Goal: Task Accomplishment & Management: Use online tool/utility

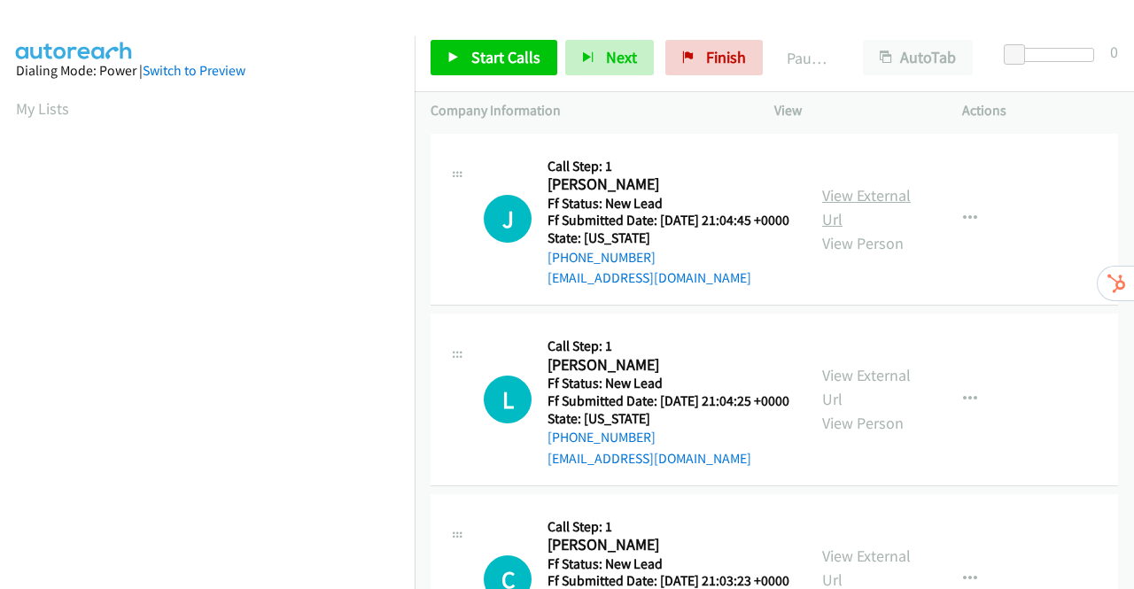
click at [854, 201] on link "View External Url" at bounding box center [866, 207] width 89 height 44
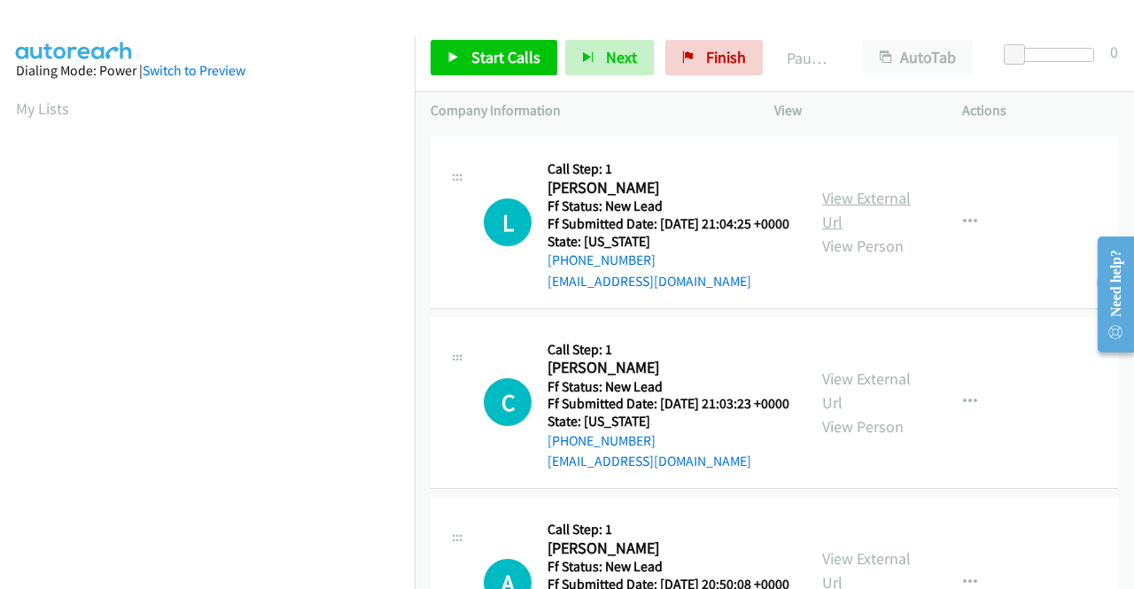
click at [866, 226] on link "View External Url" at bounding box center [866, 210] width 89 height 44
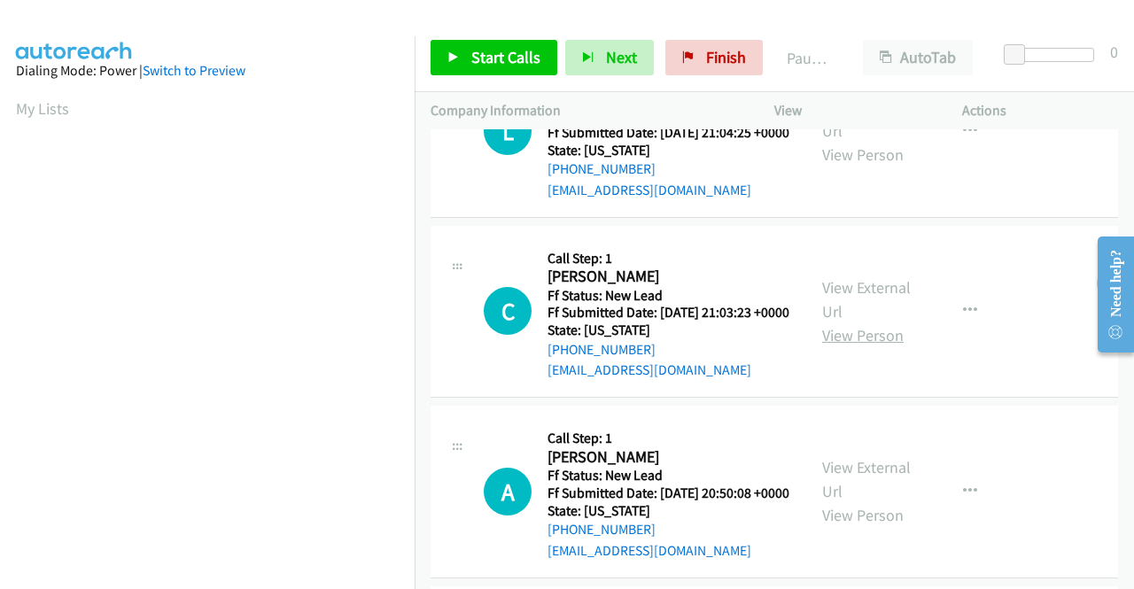
scroll to position [354, 0]
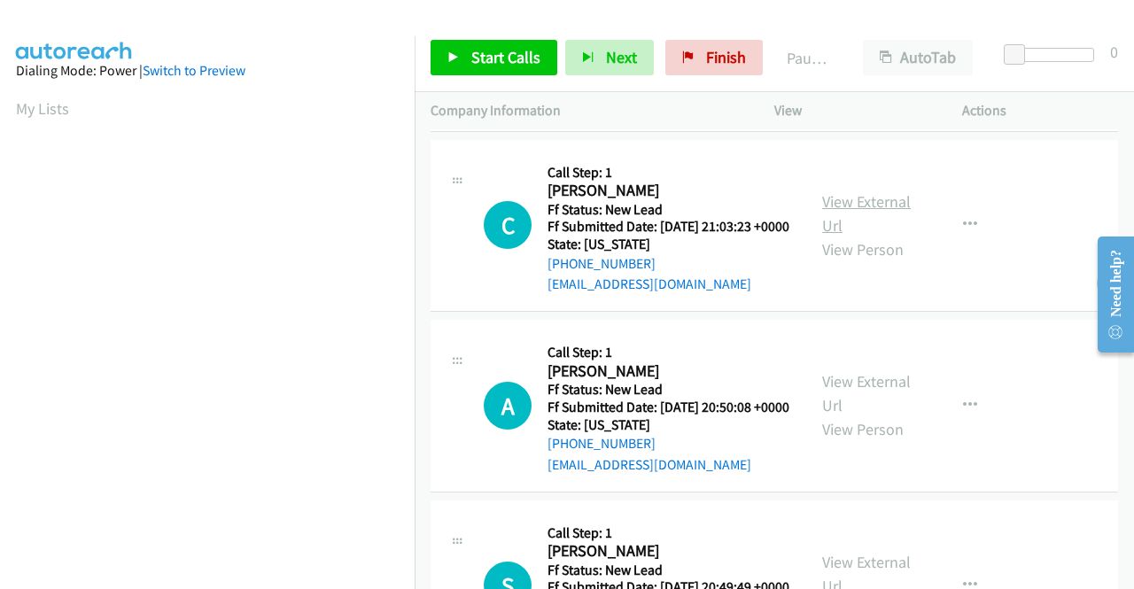
click at [884, 236] on link "View External Url" at bounding box center [866, 213] width 89 height 44
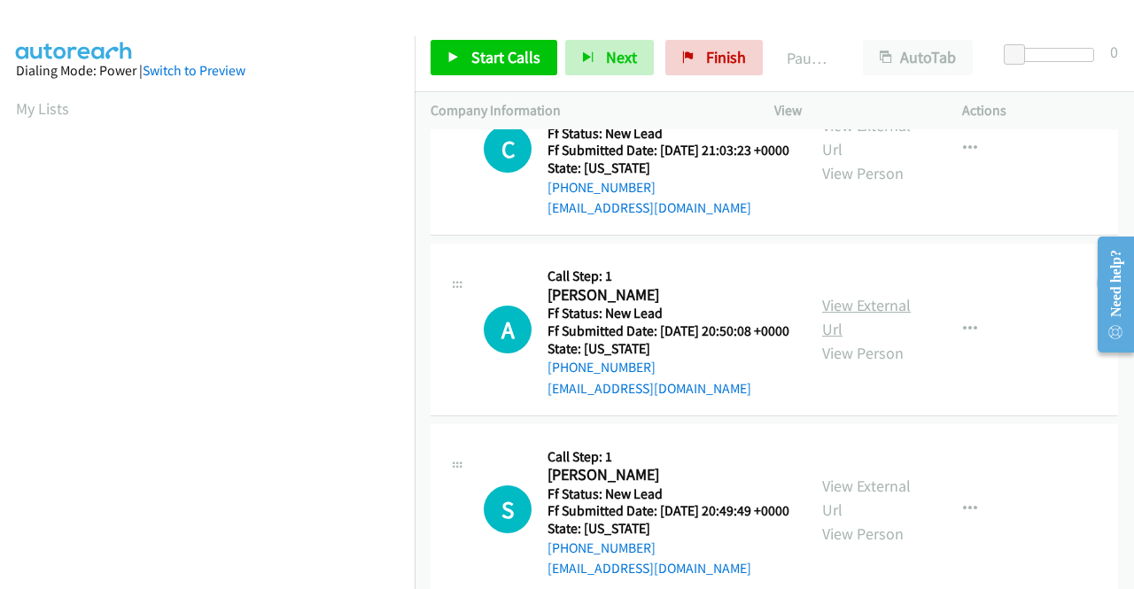
scroll to position [531, 0]
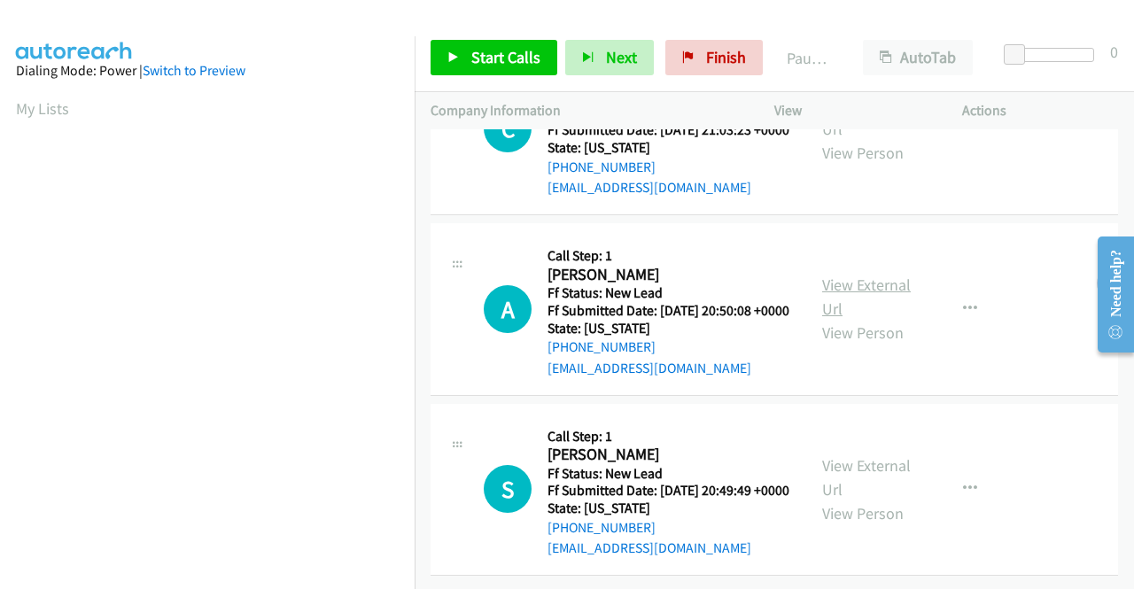
click at [870, 275] on link "View External Url" at bounding box center [866, 297] width 89 height 44
click at [878, 455] on link "View External Url" at bounding box center [866, 477] width 89 height 44
click at [875, 275] on link "View External Url" at bounding box center [866, 297] width 89 height 44
click at [502, 52] on span "Start Calls" at bounding box center [505, 57] width 69 height 20
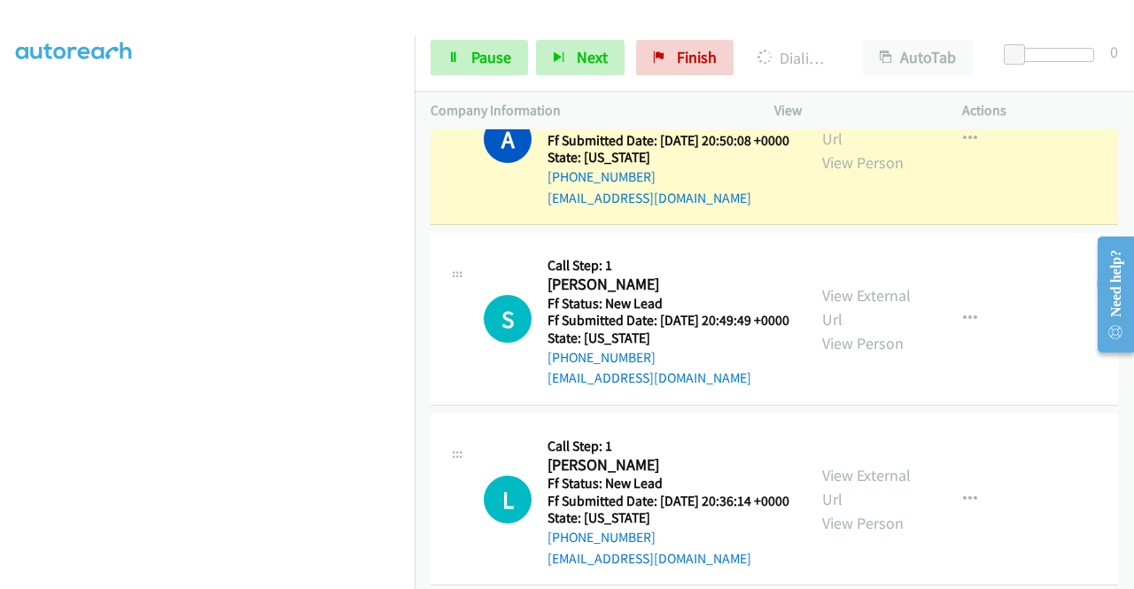
scroll to position [708, 0]
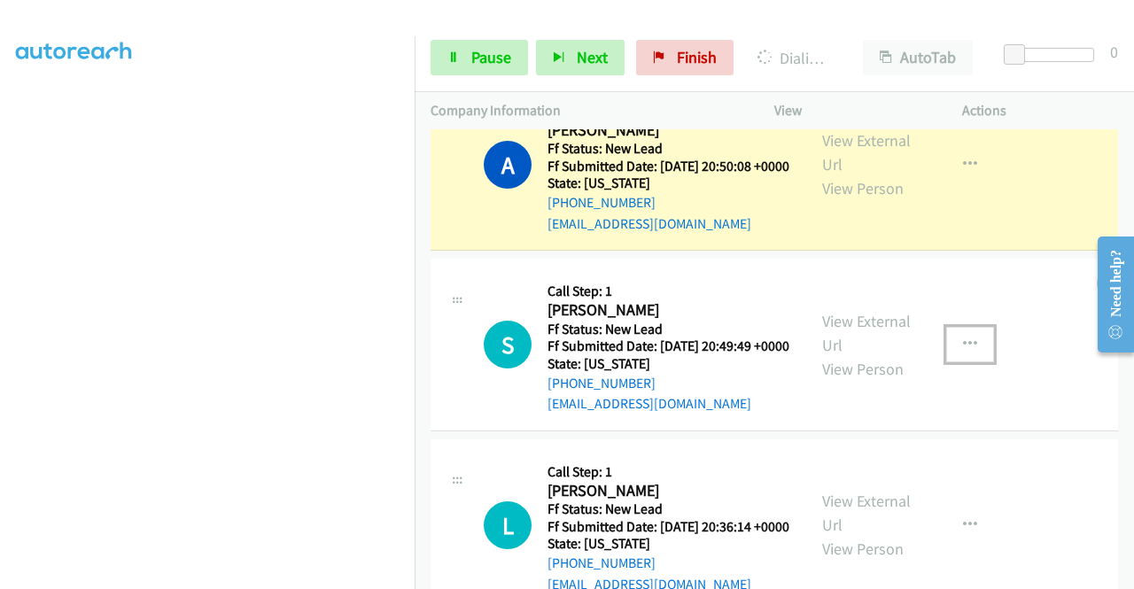
click at [963, 352] on icon "button" at bounding box center [970, 344] width 14 height 14
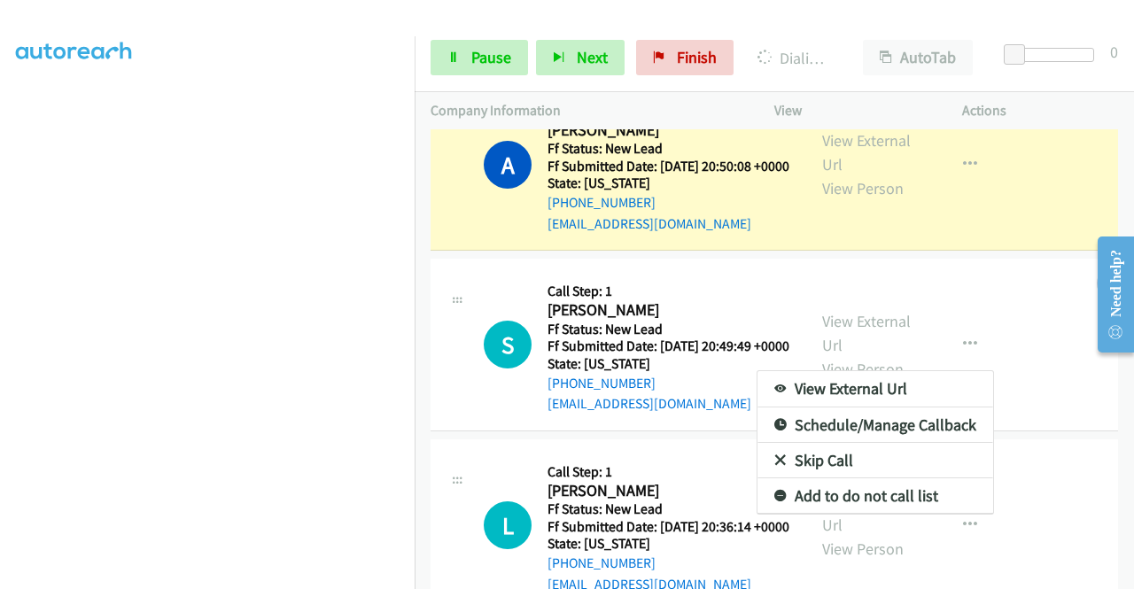
click at [830, 478] on link "Skip Call" at bounding box center [875, 460] width 236 height 35
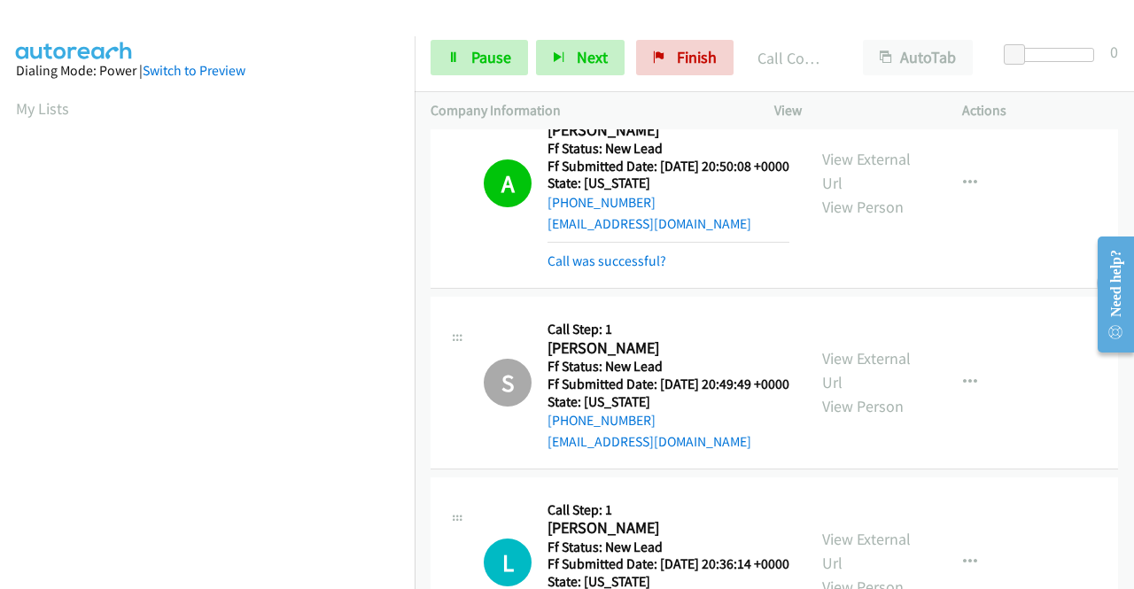
scroll to position [404, 0]
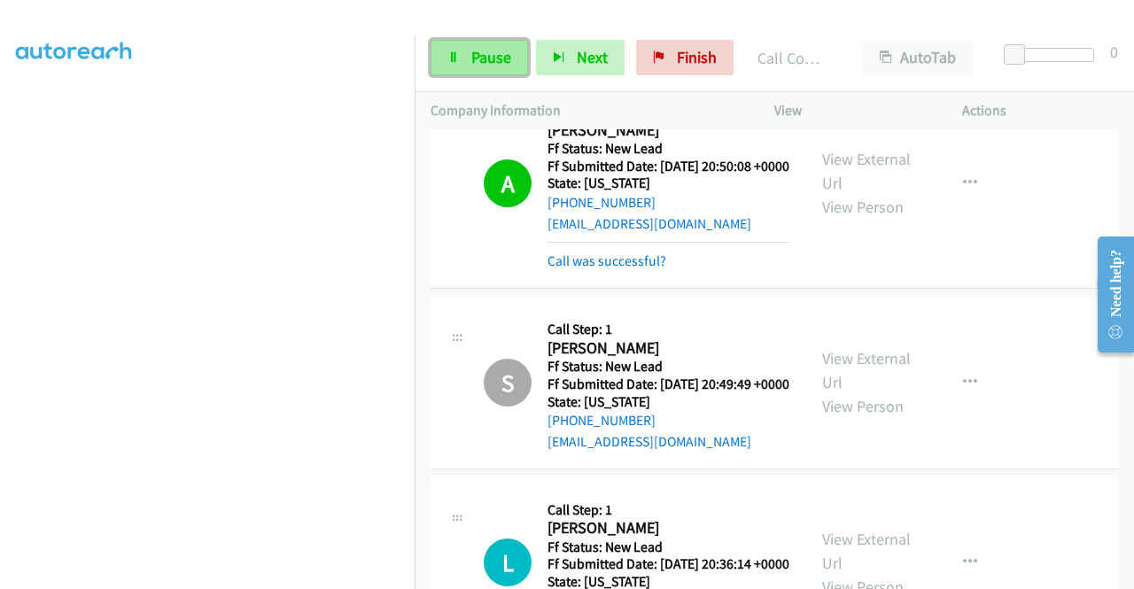
click at [484, 59] on span "Pause" at bounding box center [491, 57] width 40 height 20
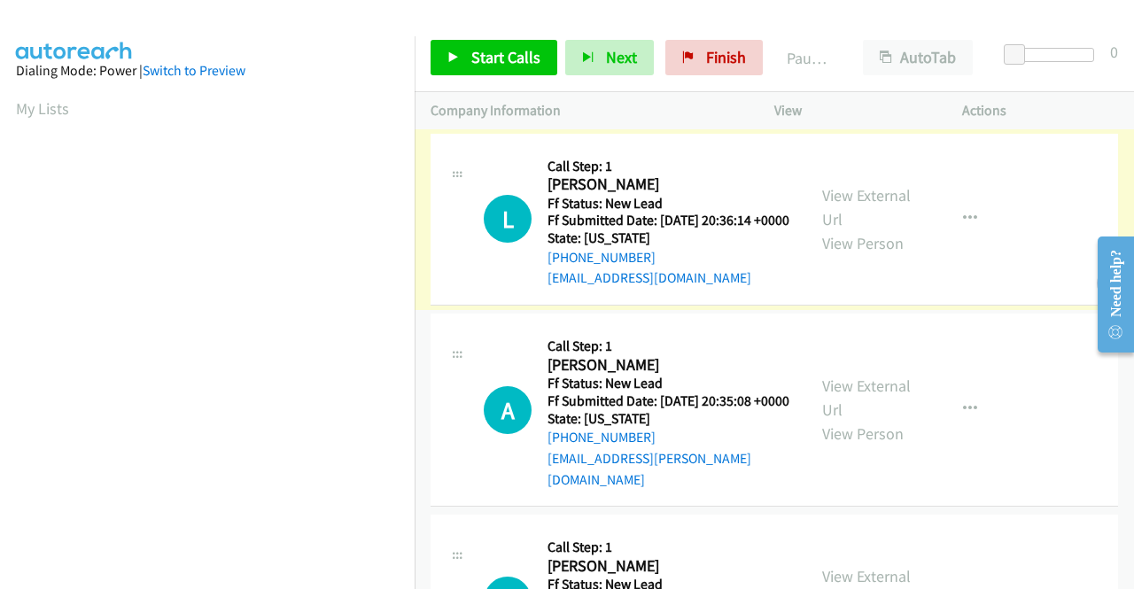
click at [863, 201] on link "View External Url" at bounding box center [866, 207] width 89 height 44
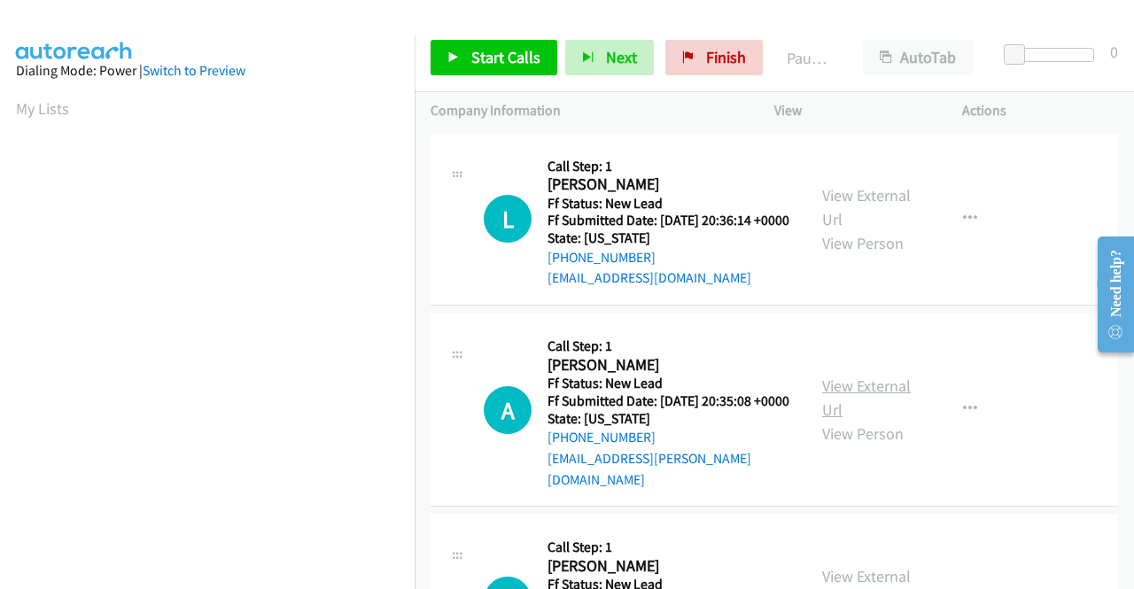
click at [878, 405] on link "View External Url" at bounding box center [866, 397] width 89 height 44
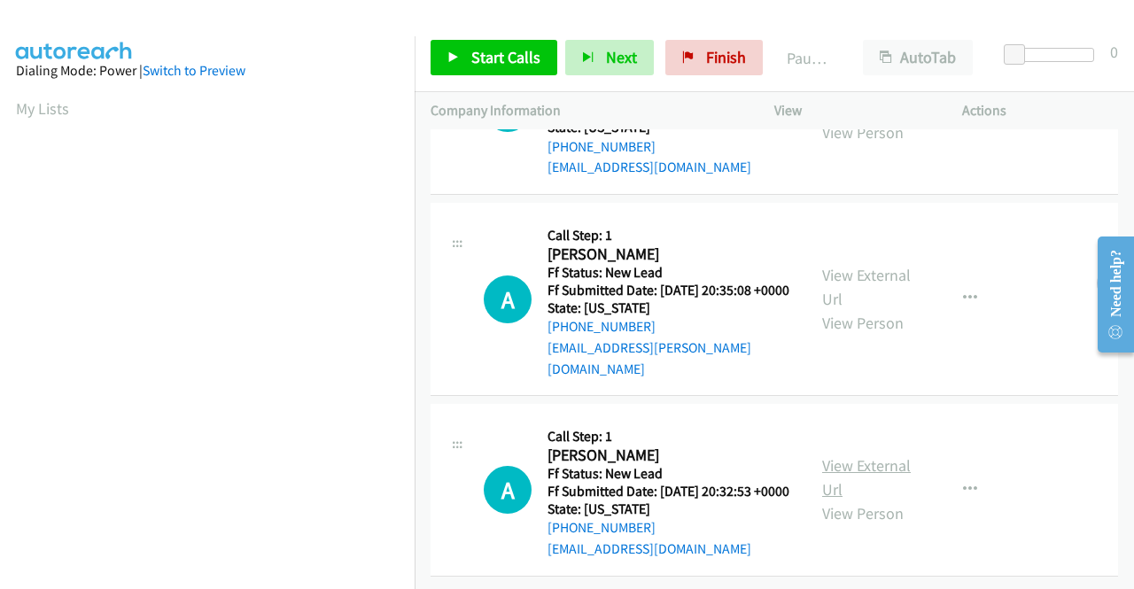
scroll to position [154, 0]
click at [881, 455] on link "View External Url" at bounding box center [866, 477] width 89 height 44
click at [504, 63] on span "Start Calls" at bounding box center [505, 57] width 69 height 20
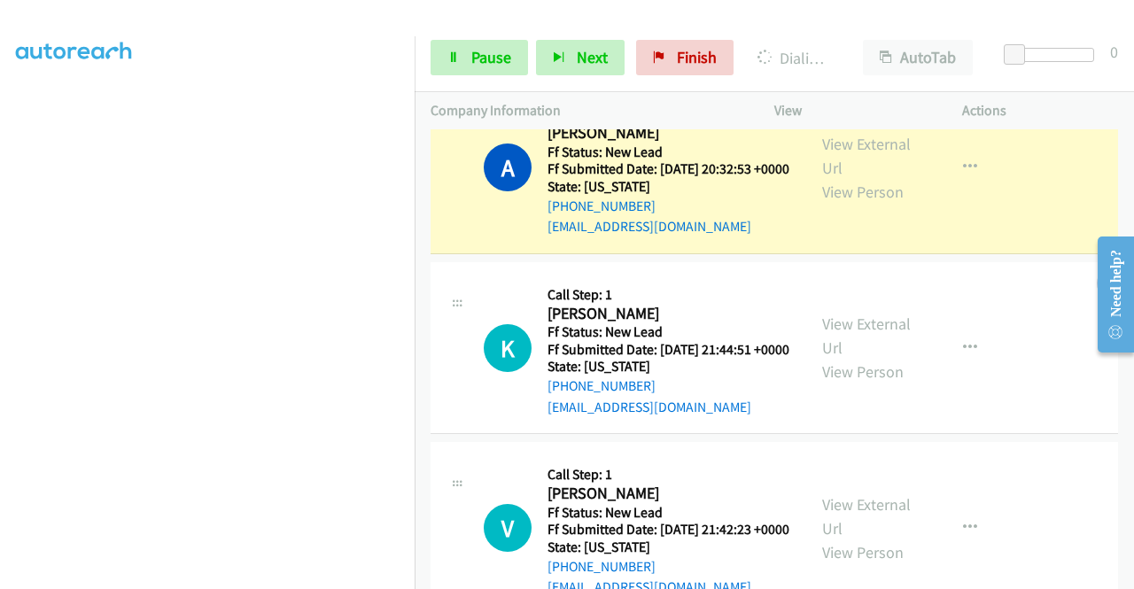
scroll to position [508, 0]
click at [838, 358] on link "View External Url" at bounding box center [866, 335] width 89 height 44
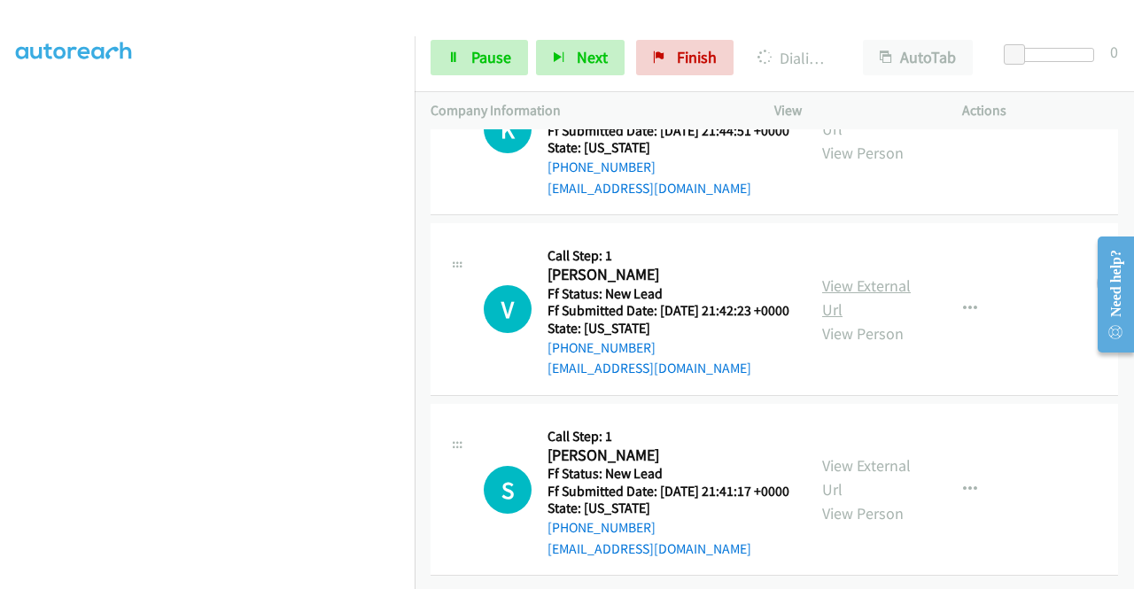
click at [868, 296] on link "View External Url" at bounding box center [866, 297] width 89 height 44
click at [877, 455] on link "View External Url" at bounding box center [866, 477] width 89 height 44
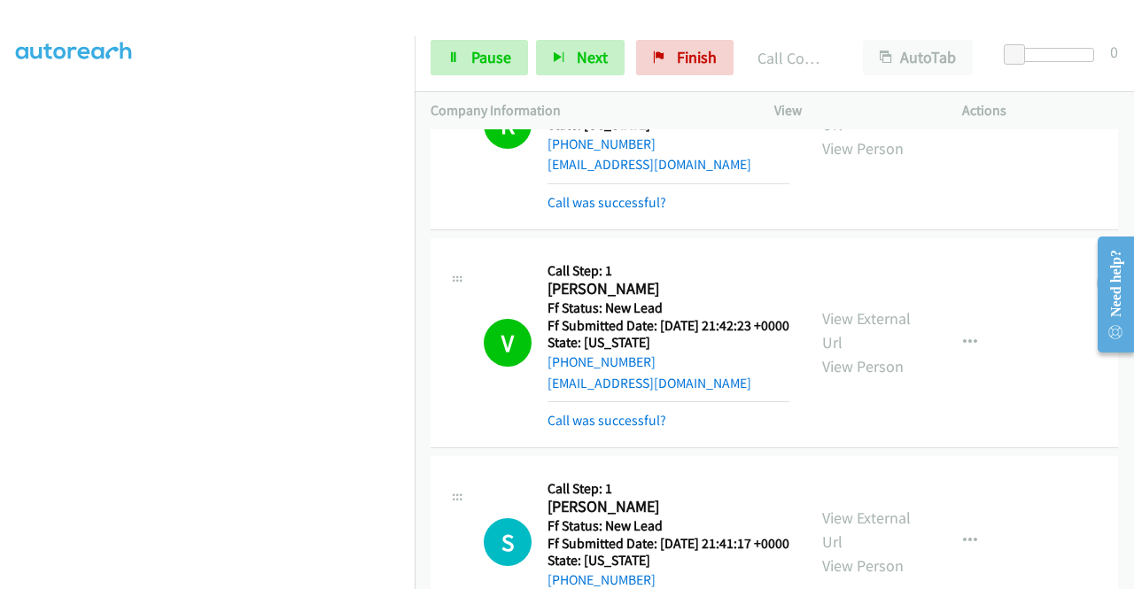
scroll to position [910, 0]
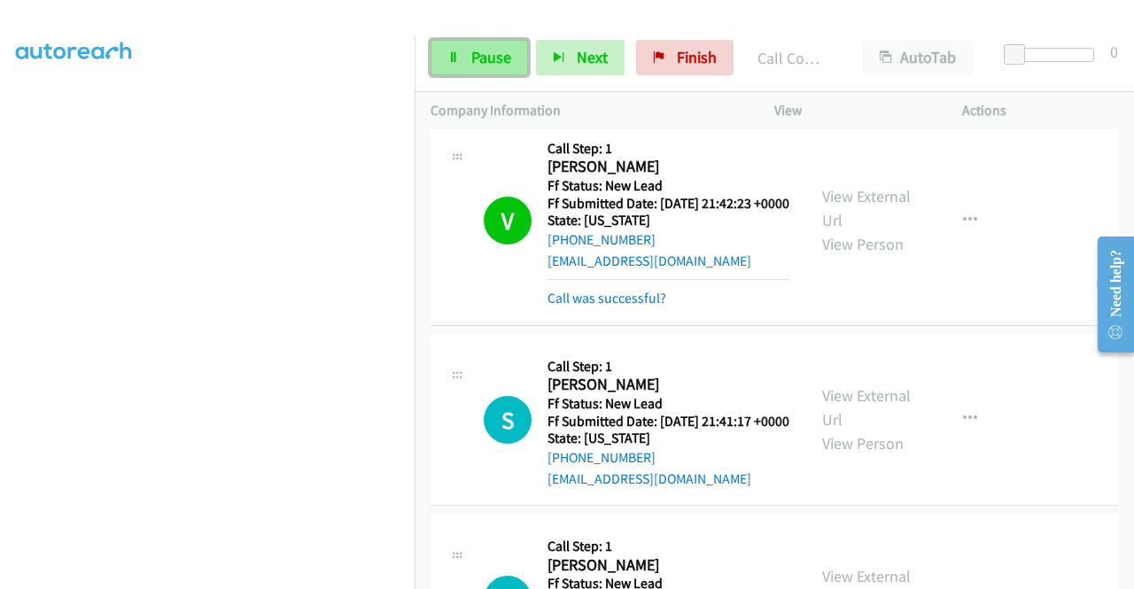
click at [501, 60] on span "Pause" at bounding box center [491, 57] width 40 height 20
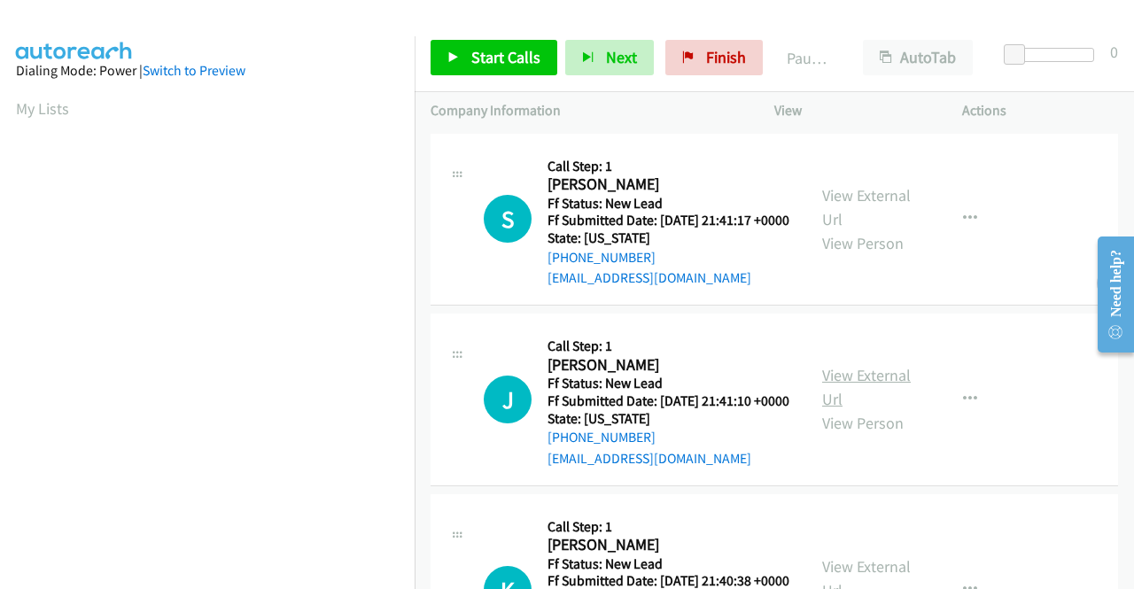
click at [861, 408] on link "View External Url" at bounding box center [866, 387] width 89 height 44
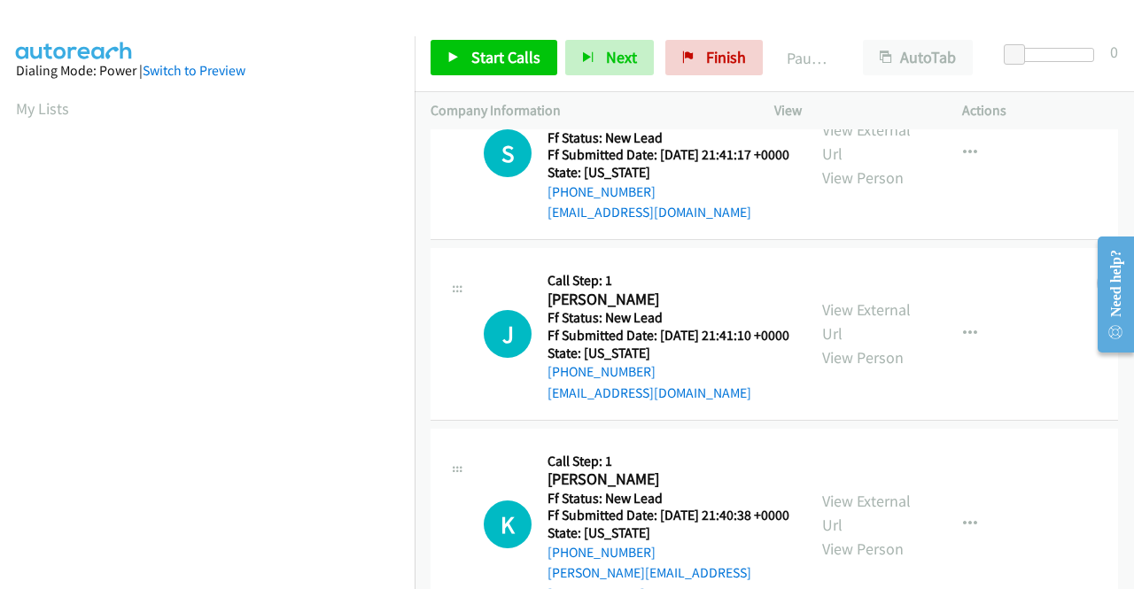
scroll to position [266, 0]
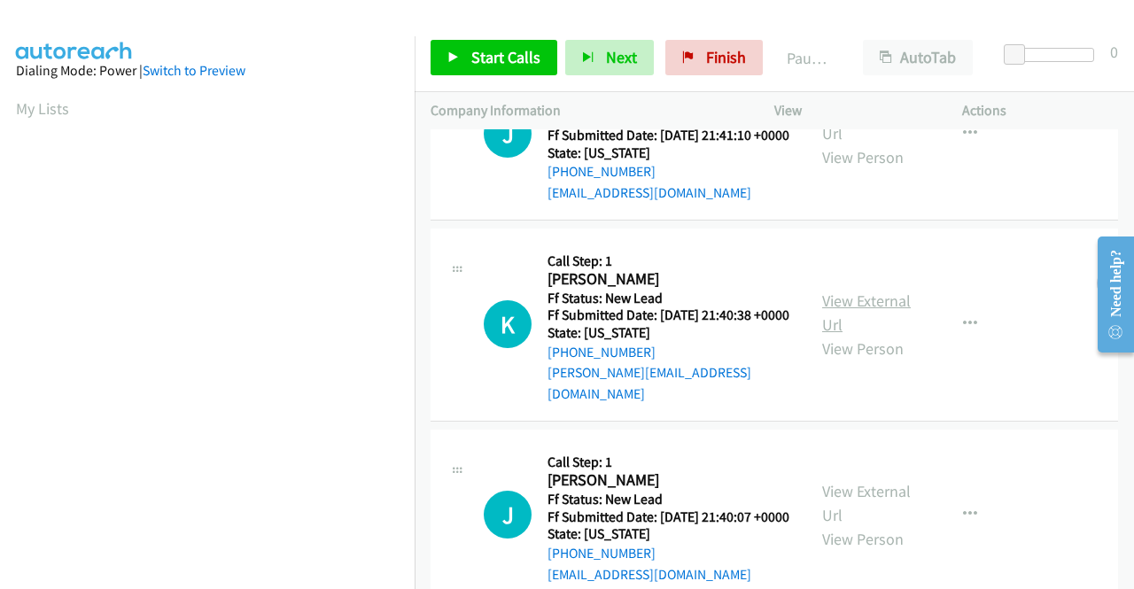
click at [860, 334] on link "View External Url" at bounding box center [866, 312] width 89 height 44
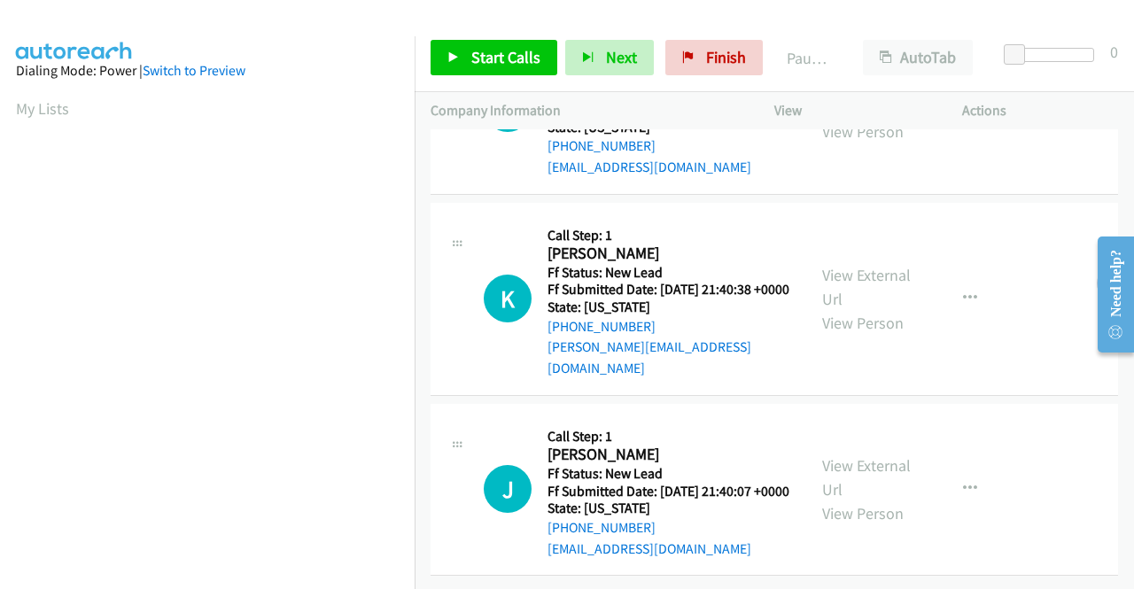
scroll to position [352, 0]
click at [852, 455] on link "View External Url" at bounding box center [866, 477] width 89 height 44
click at [465, 50] on link "Start Calls" at bounding box center [493, 57] width 127 height 35
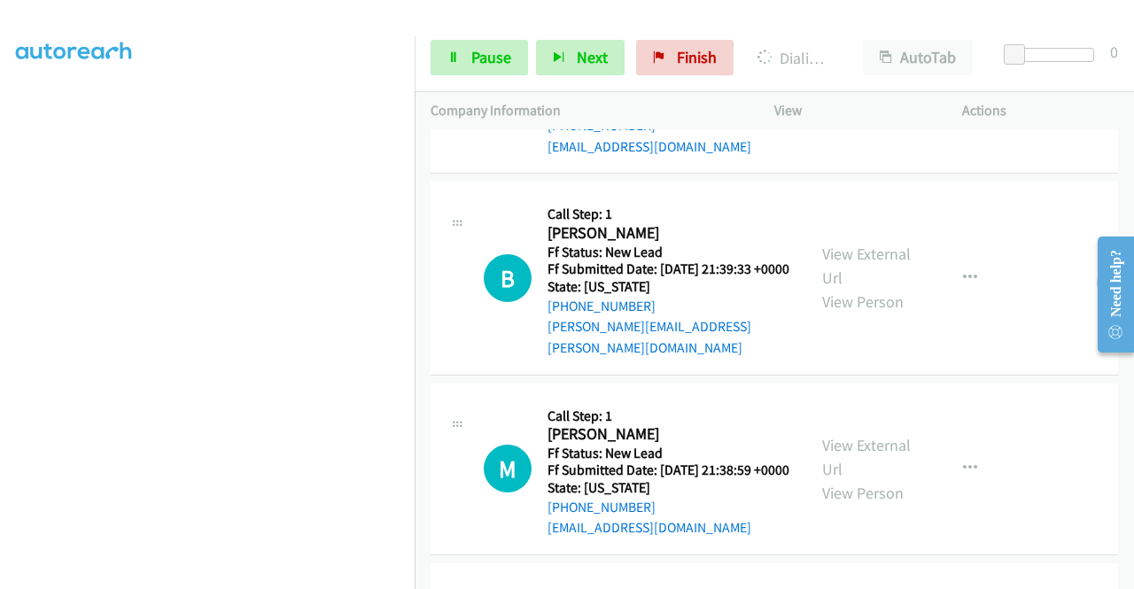
scroll to position [797, 0]
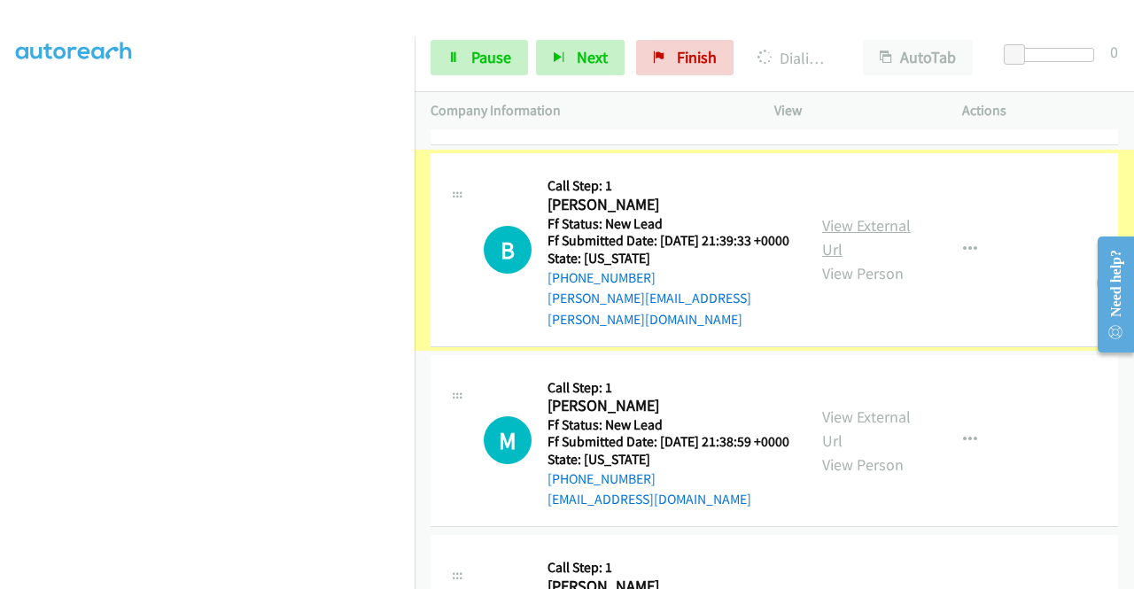
click at [866, 259] on link "View External Url" at bounding box center [866, 237] width 89 height 44
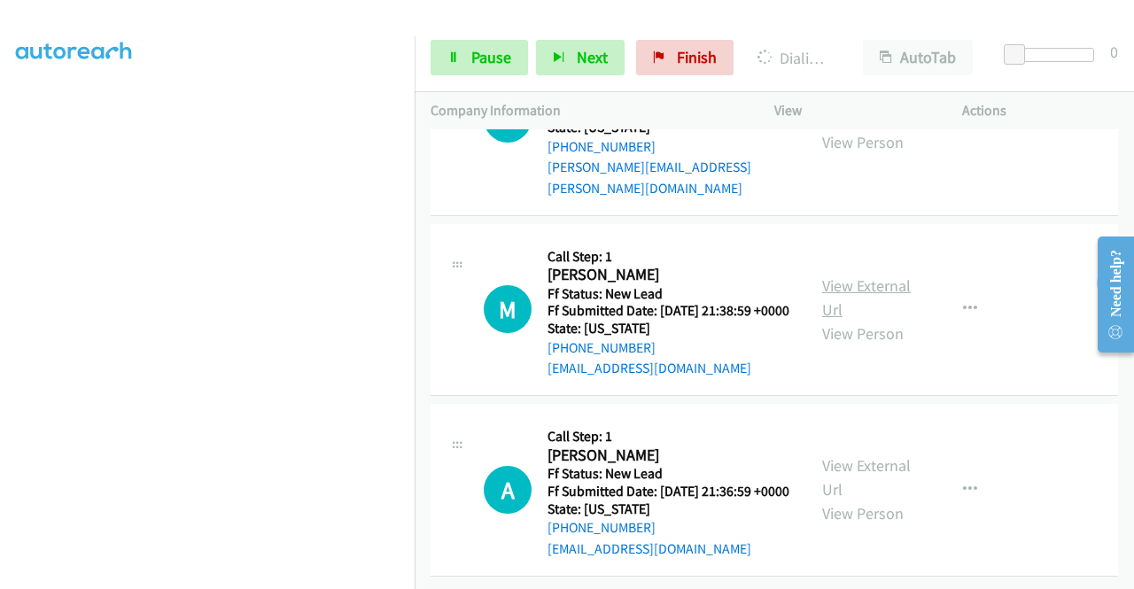
scroll to position [1018, 0]
click at [838, 275] on link "View External Url" at bounding box center [866, 297] width 89 height 44
click at [871, 455] on link "View External Url" at bounding box center [866, 477] width 89 height 44
click at [483, 64] on span "Pause" at bounding box center [491, 57] width 40 height 20
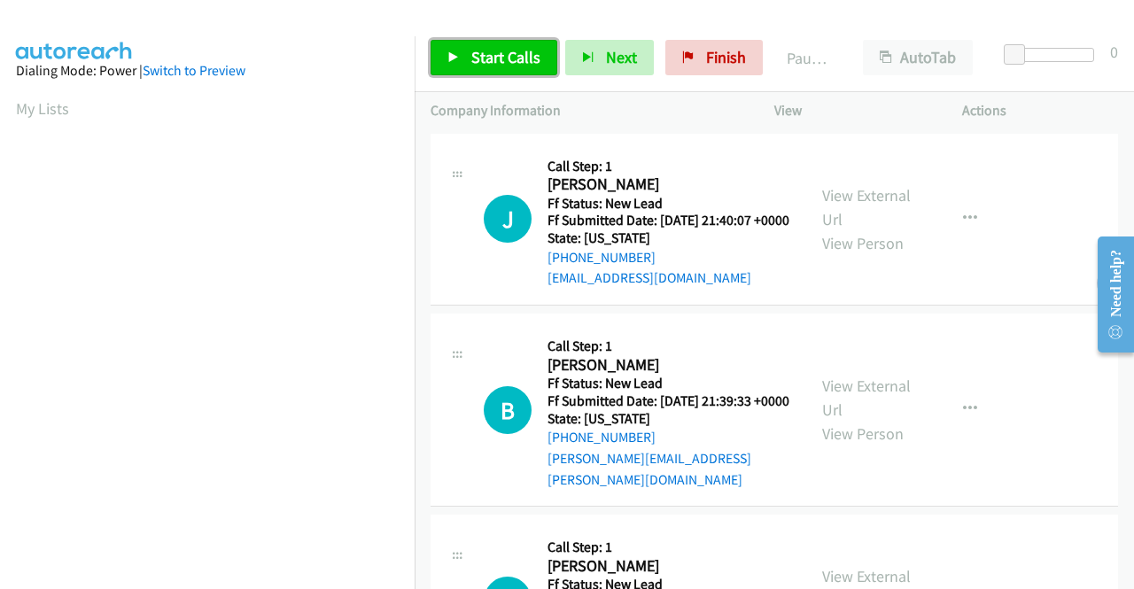
click at [491, 49] on span "Start Calls" at bounding box center [505, 57] width 69 height 20
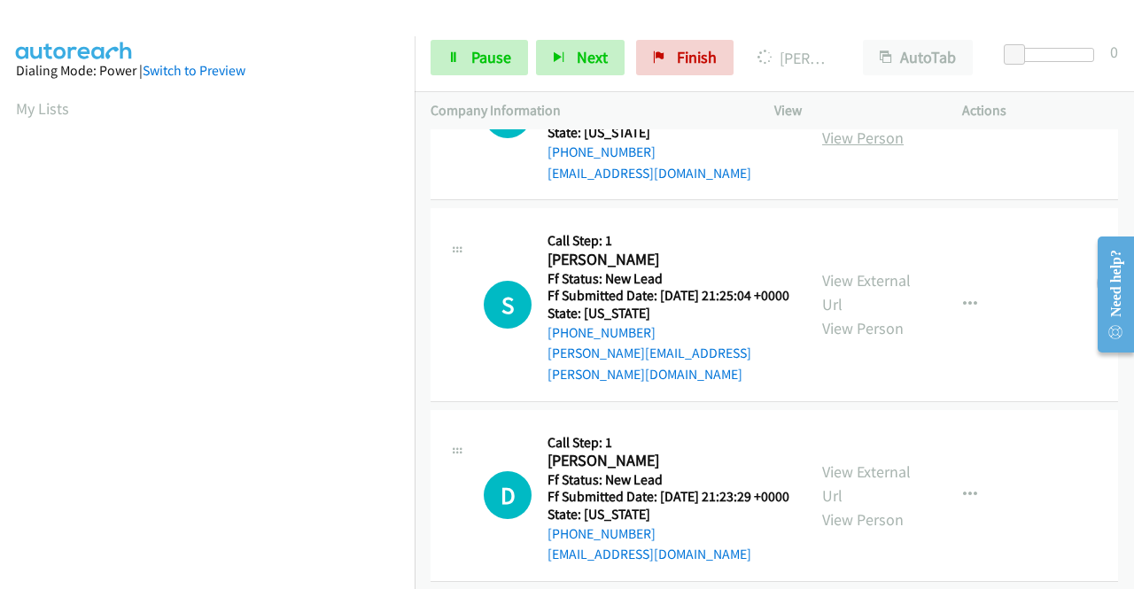
scroll to position [655, 0]
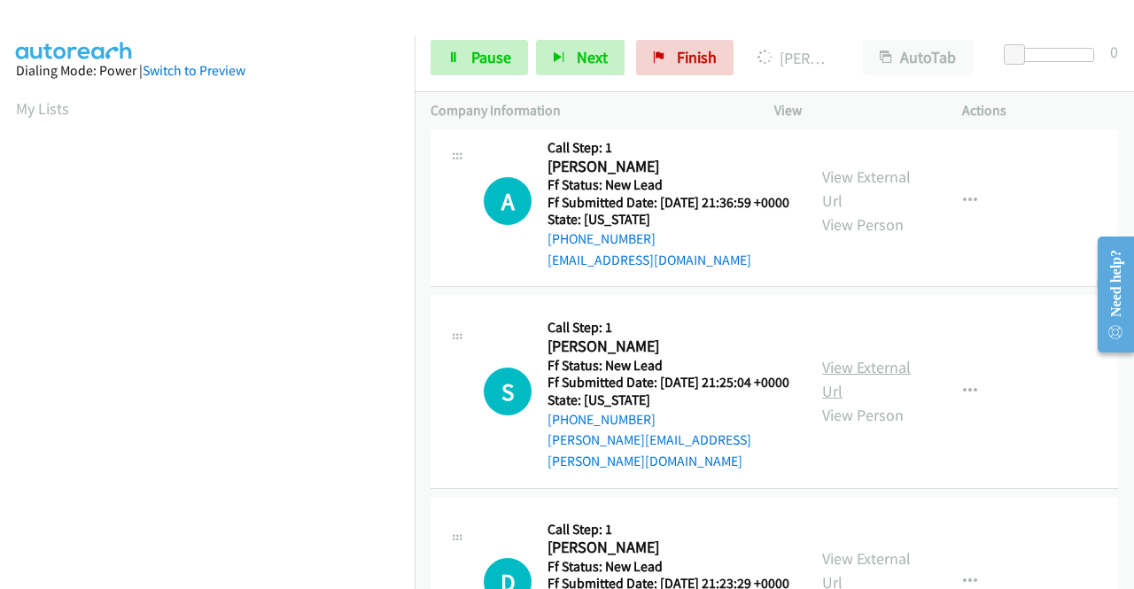
click at [884, 401] on link "View External Url" at bounding box center [866, 379] width 89 height 44
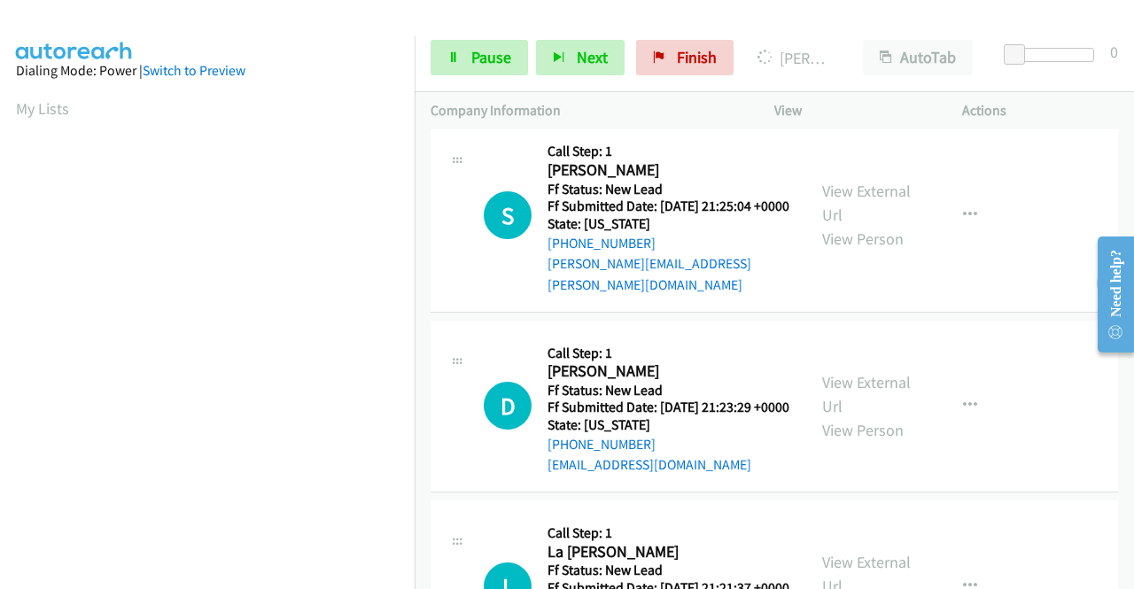
scroll to position [832, 0]
click at [856, 415] on link "View External Url" at bounding box center [866, 393] width 89 height 44
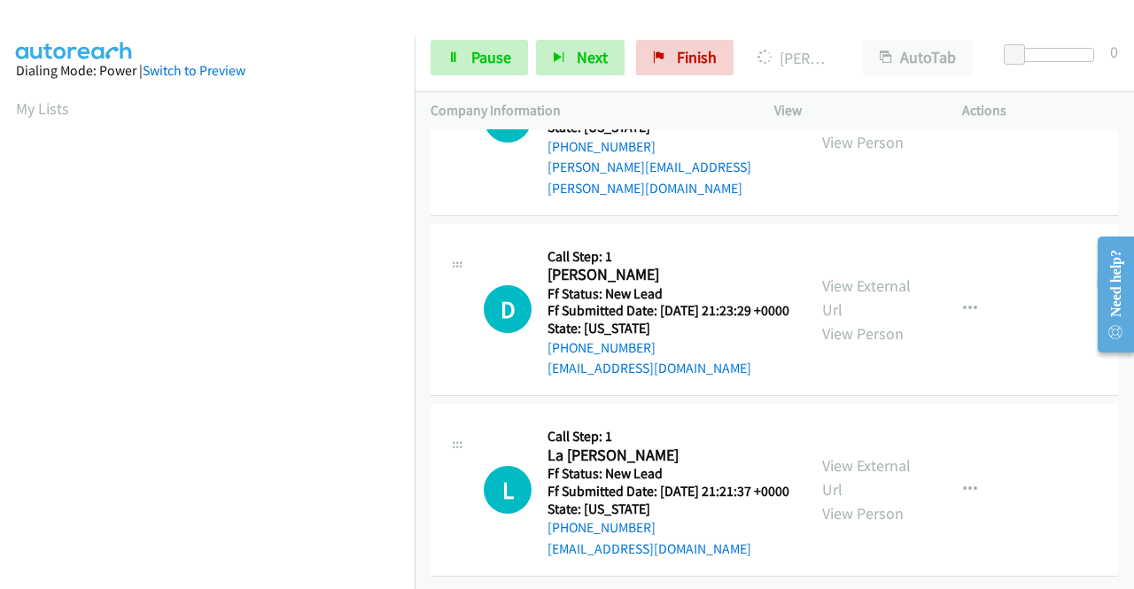
scroll to position [1018, 0]
click at [886, 455] on link "View External Url" at bounding box center [866, 477] width 89 height 44
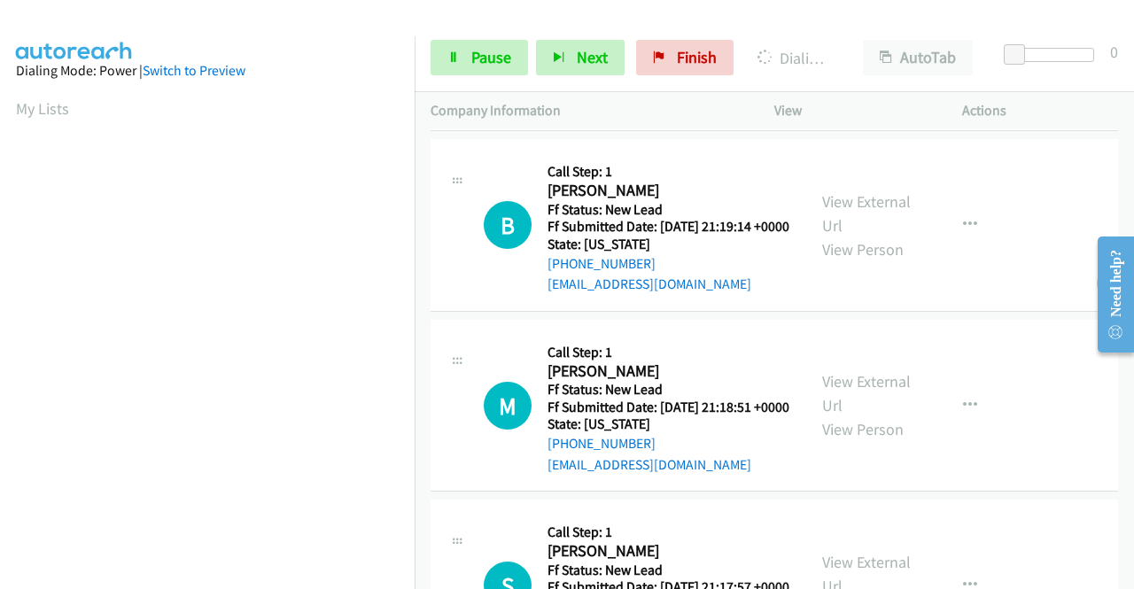
scroll to position [1550, 0]
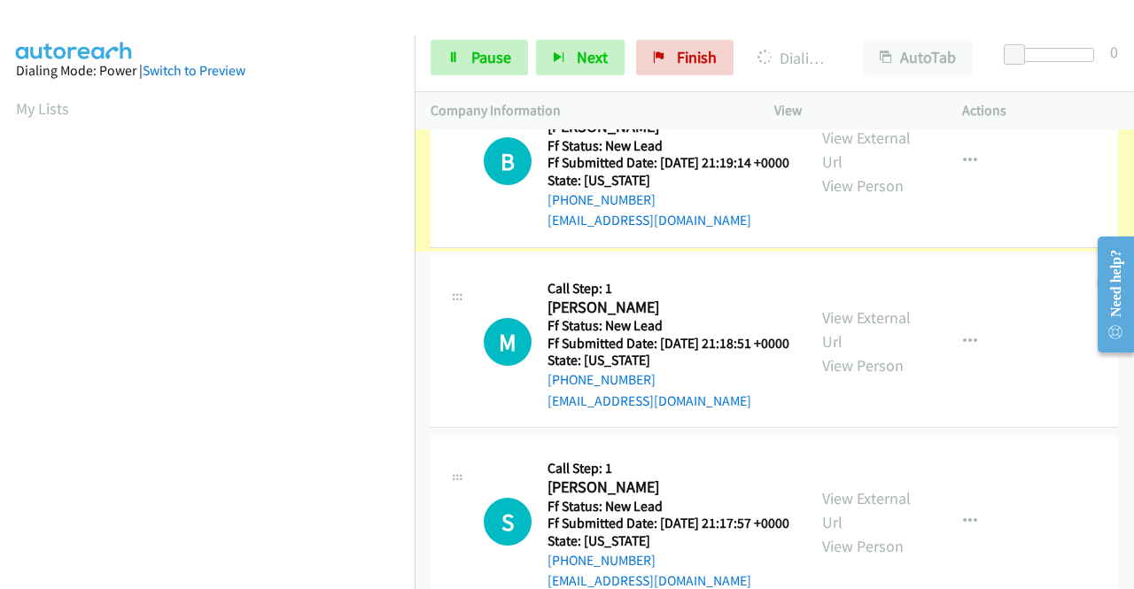
click at [837, 172] on link "View External Url" at bounding box center [866, 150] width 89 height 44
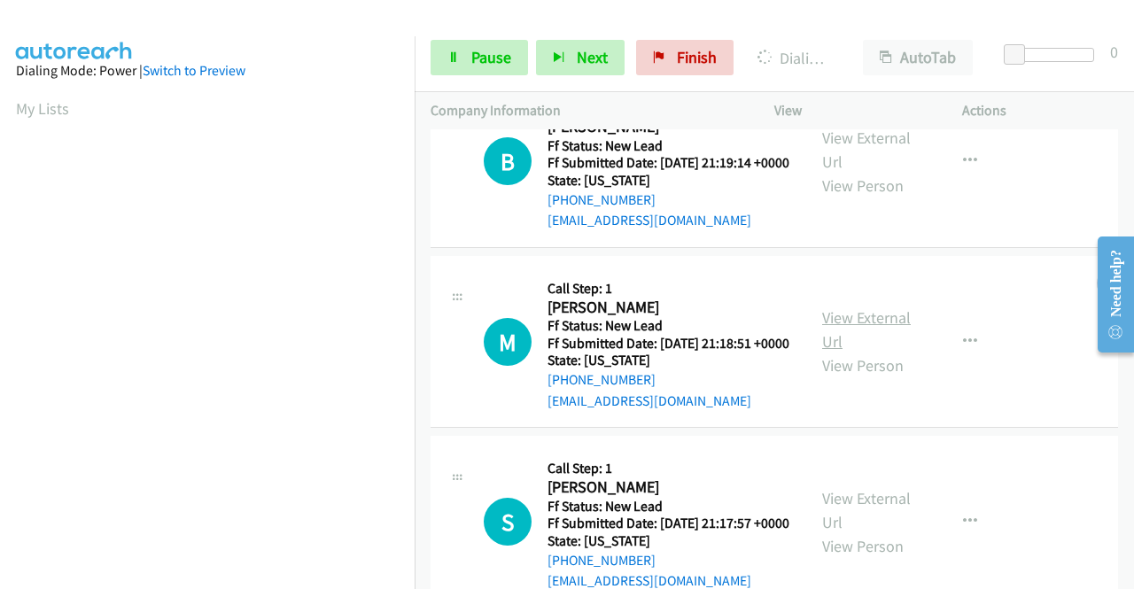
click at [839, 352] on link "View External Url" at bounding box center [866, 329] width 89 height 44
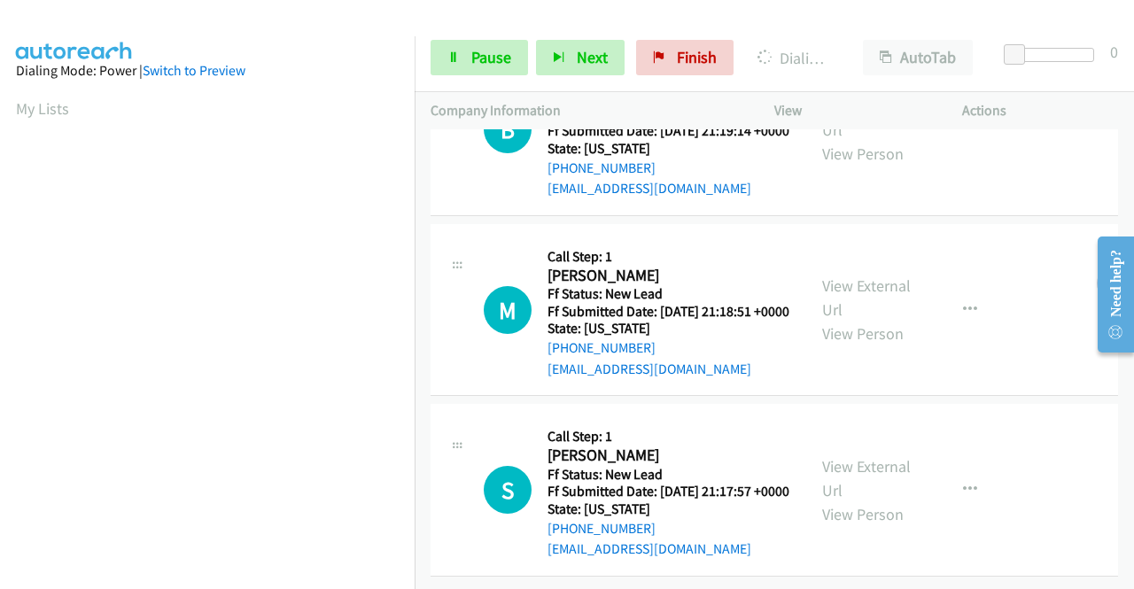
scroll to position [1723, 0]
click at [847, 456] on link "View External Url" at bounding box center [866, 478] width 89 height 44
click at [844, 139] on link "View External Url" at bounding box center [866, 117] width 89 height 44
click at [841, 320] on link "View External Url" at bounding box center [866, 297] width 89 height 44
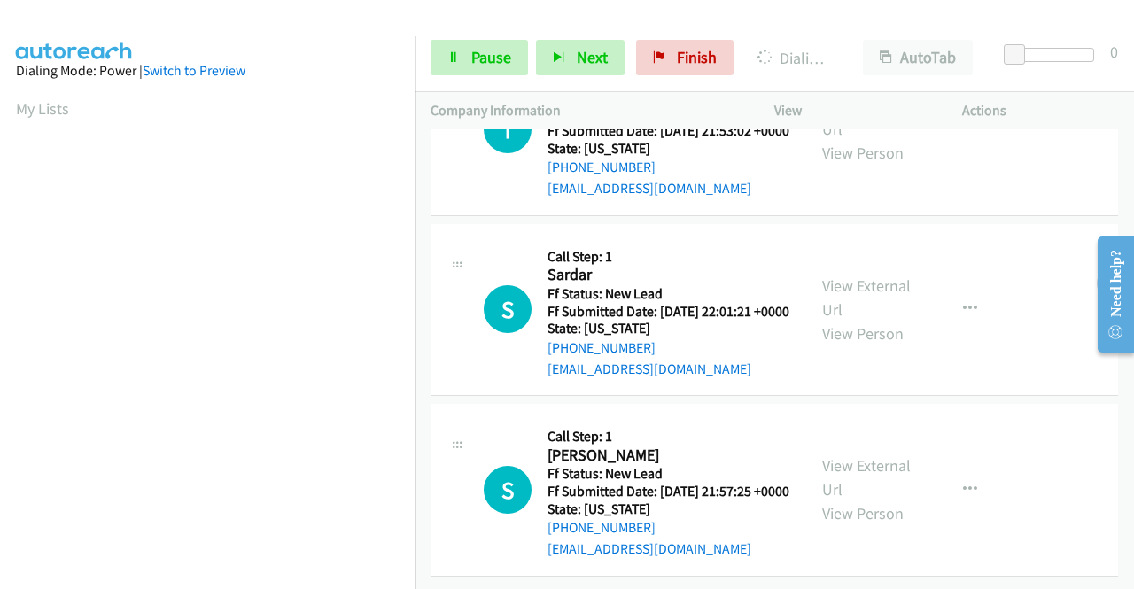
scroll to position [2390, 0]
click at [854, 455] on link "View External Url" at bounding box center [866, 477] width 89 height 44
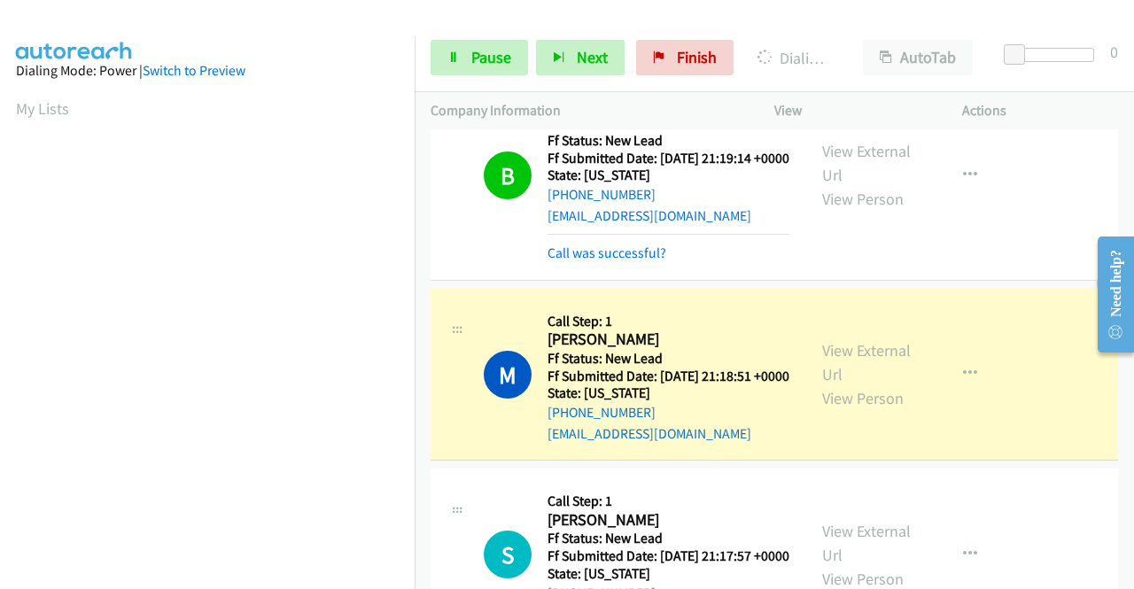
scroll to position [404, 0]
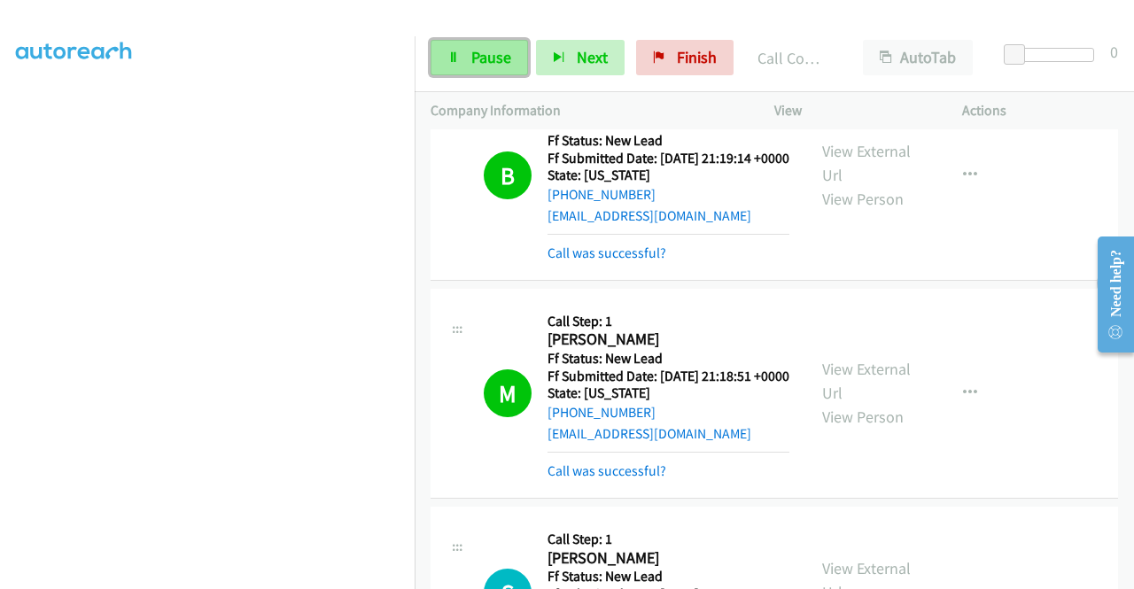
click at [484, 54] on span "Pause" at bounding box center [491, 57] width 40 height 20
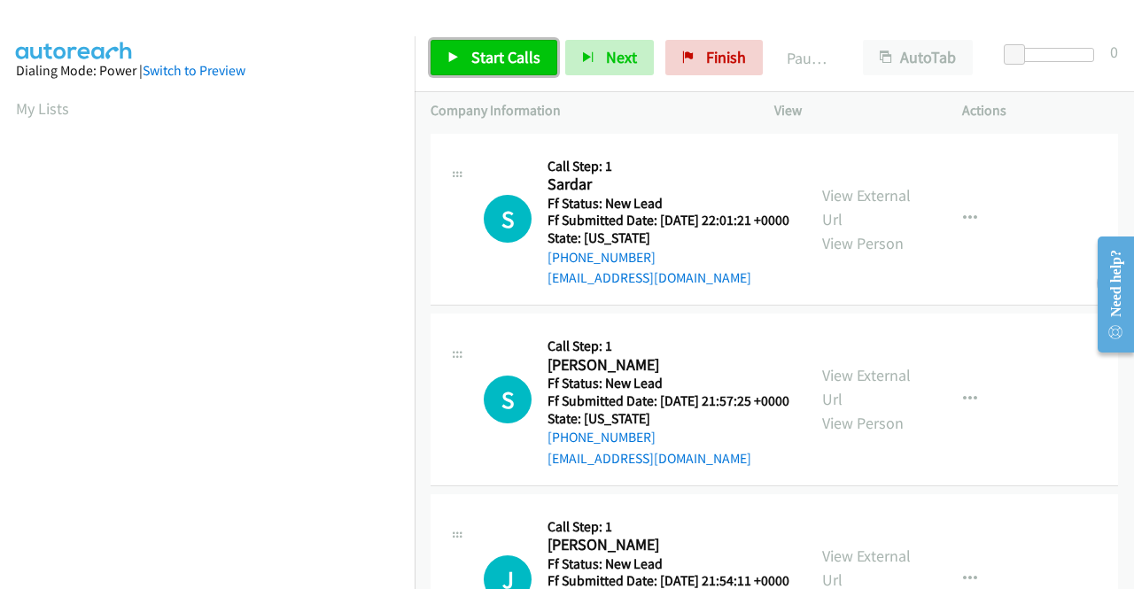
click at [489, 57] on span "Start Calls" at bounding box center [505, 57] width 69 height 20
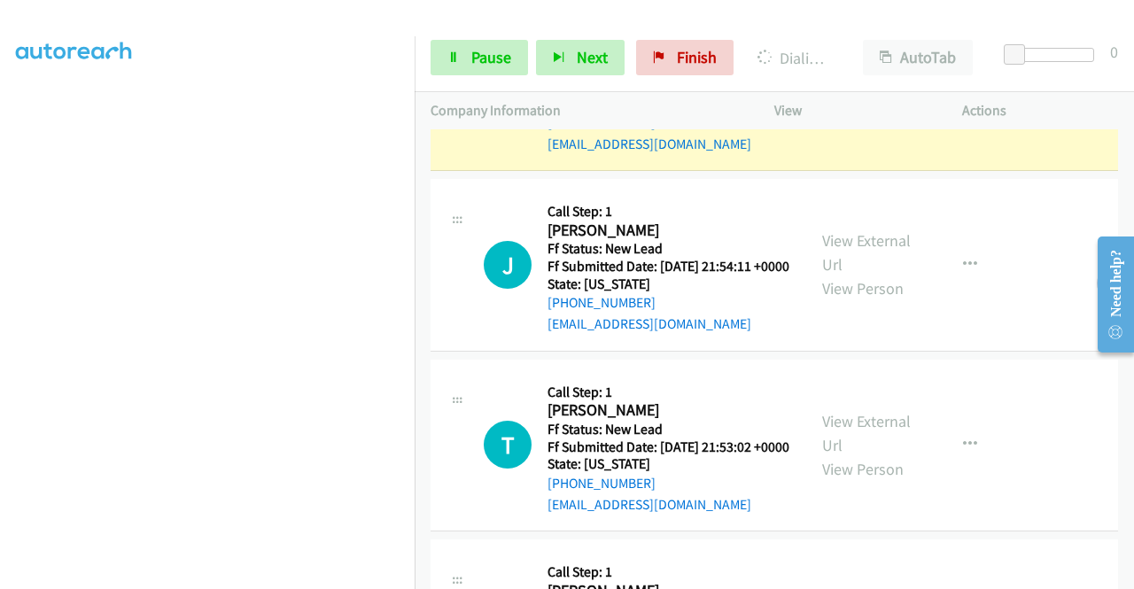
scroll to position [354, 0]
click at [847, 273] on link "View External Url" at bounding box center [866, 250] width 89 height 44
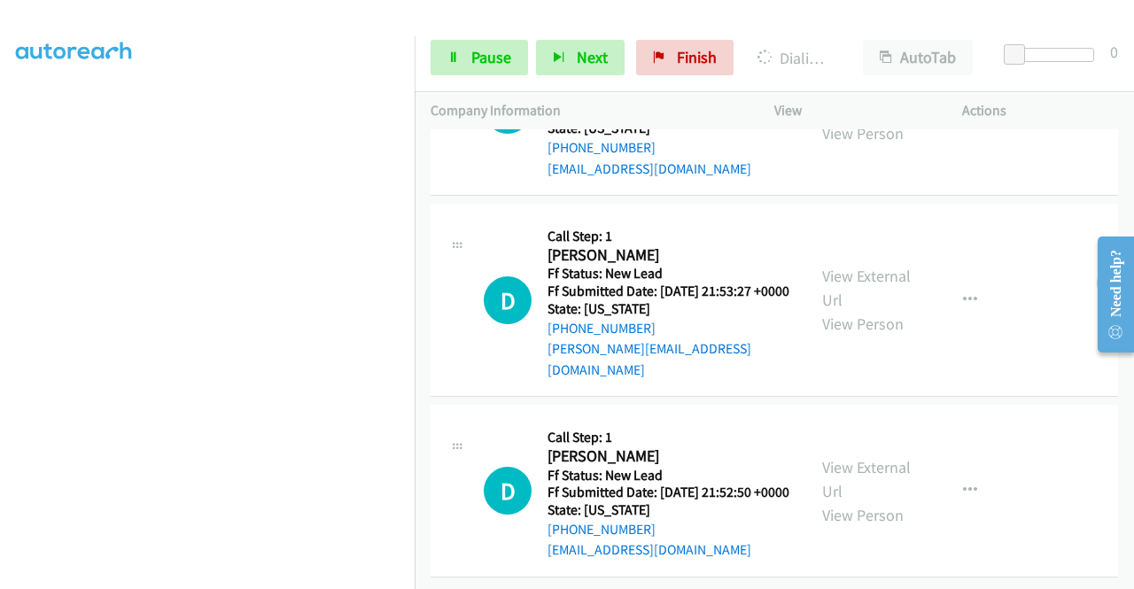
scroll to position [993, 0]
click at [857, 269] on link "View External Url" at bounding box center [866, 287] width 89 height 44
click at [847, 465] on link "View External Url" at bounding box center [866, 478] width 89 height 44
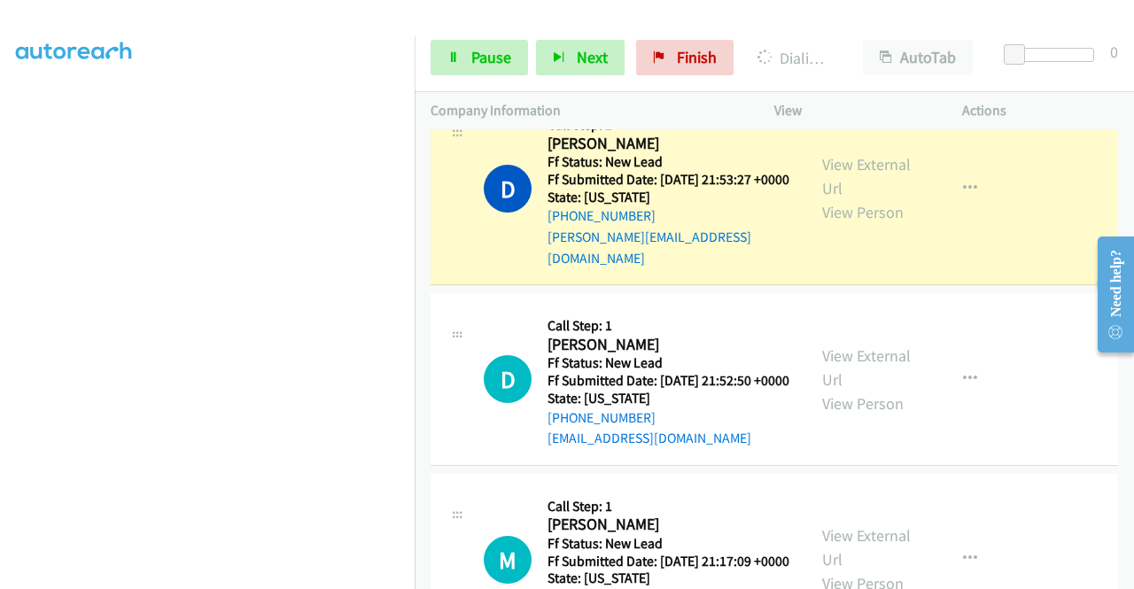
scroll to position [1103, 0]
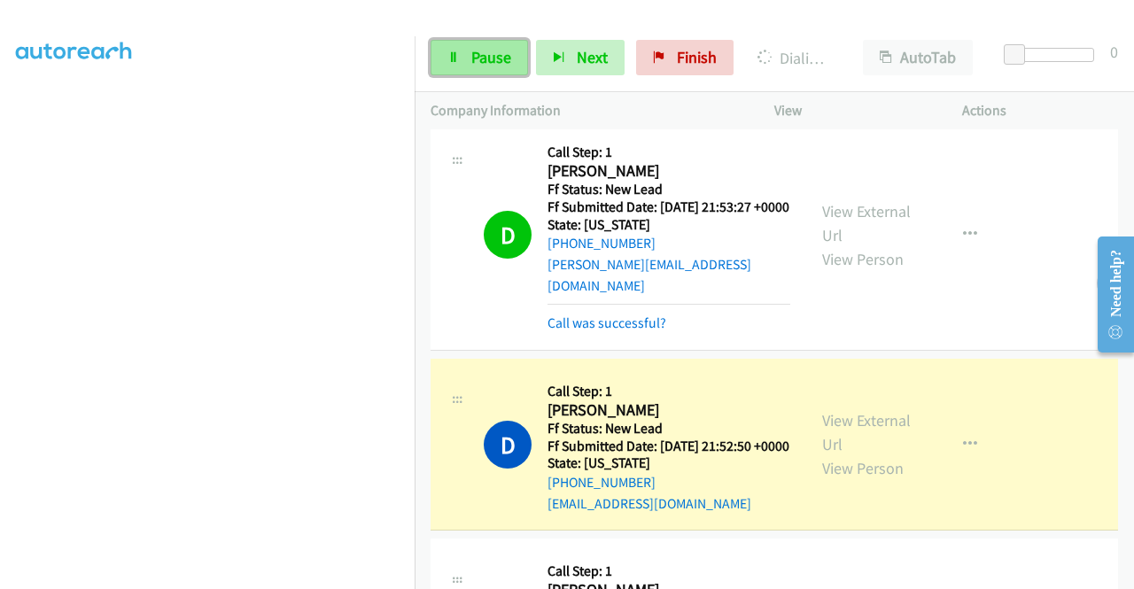
click at [471, 55] on span "Pause" at bounding box center [491, 57] width 40 height 20
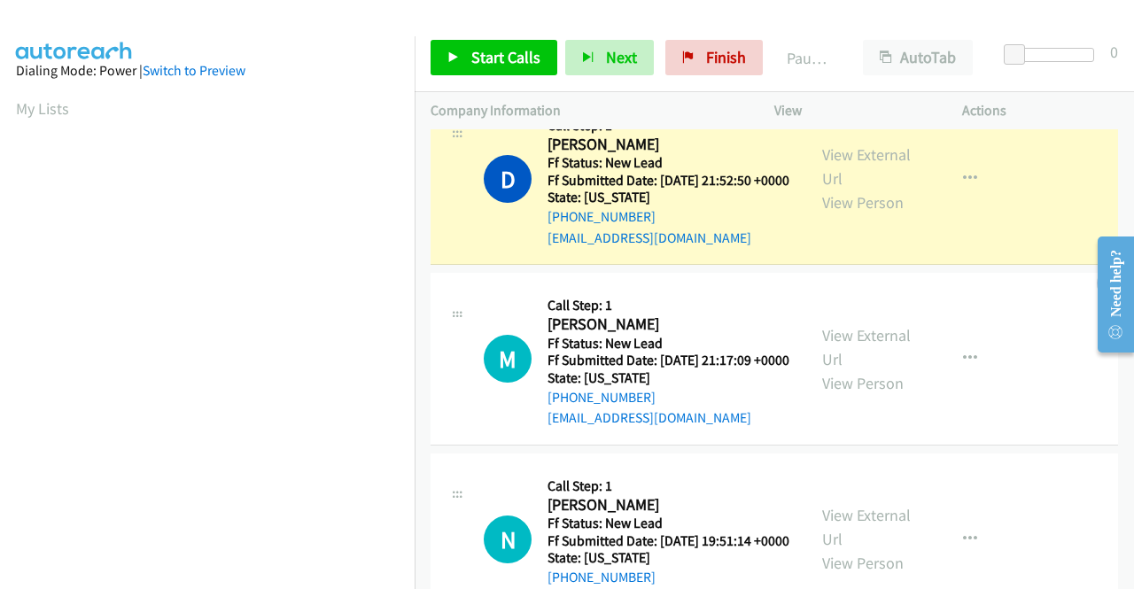
scroll to position [404, 0]
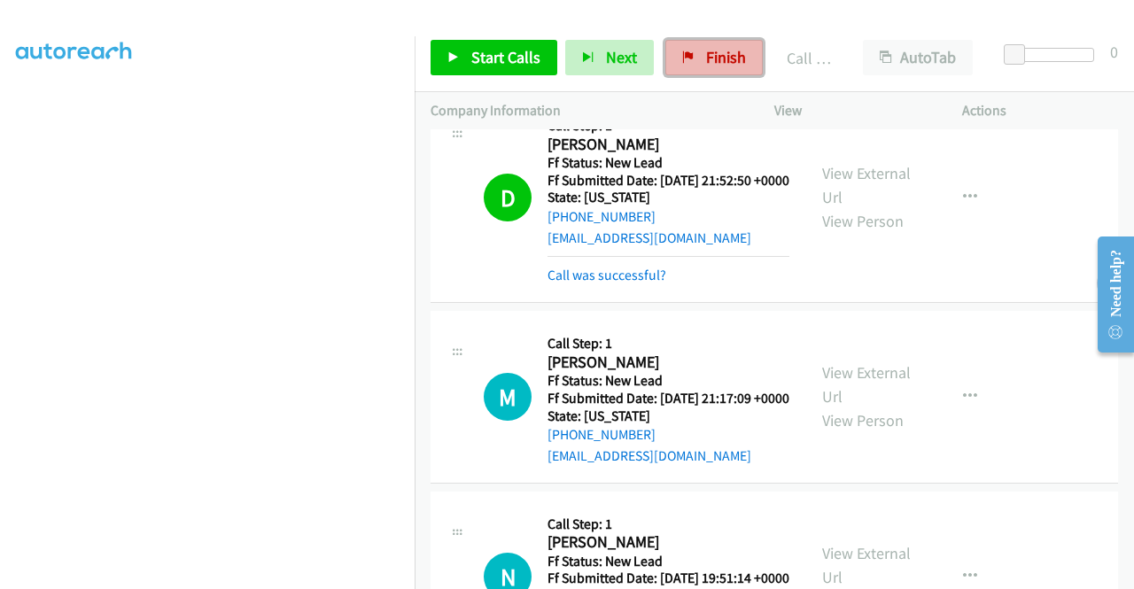
click at [706, 63] on span "Finish" at bounding box center [726, 57] width 40 height 20
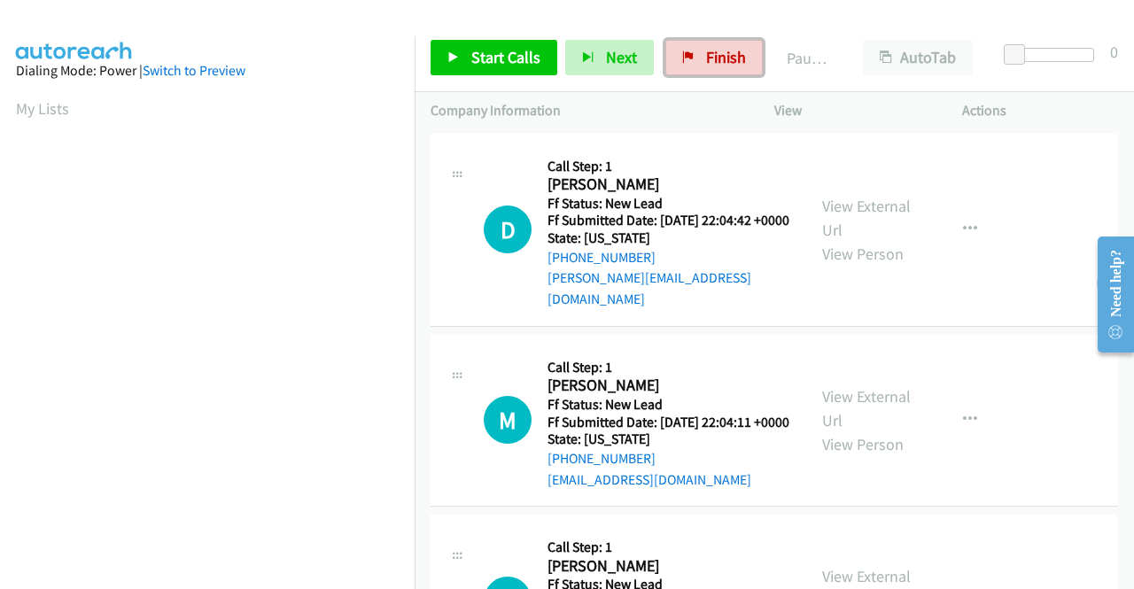
drag, startPoint x: 715, startPoint y: 43, endPoint x: 658, endPoint y: 88, distance: 71.9
click at [715, 43] on link "Finish" at bounding box center [713, 57] width 97 height 35
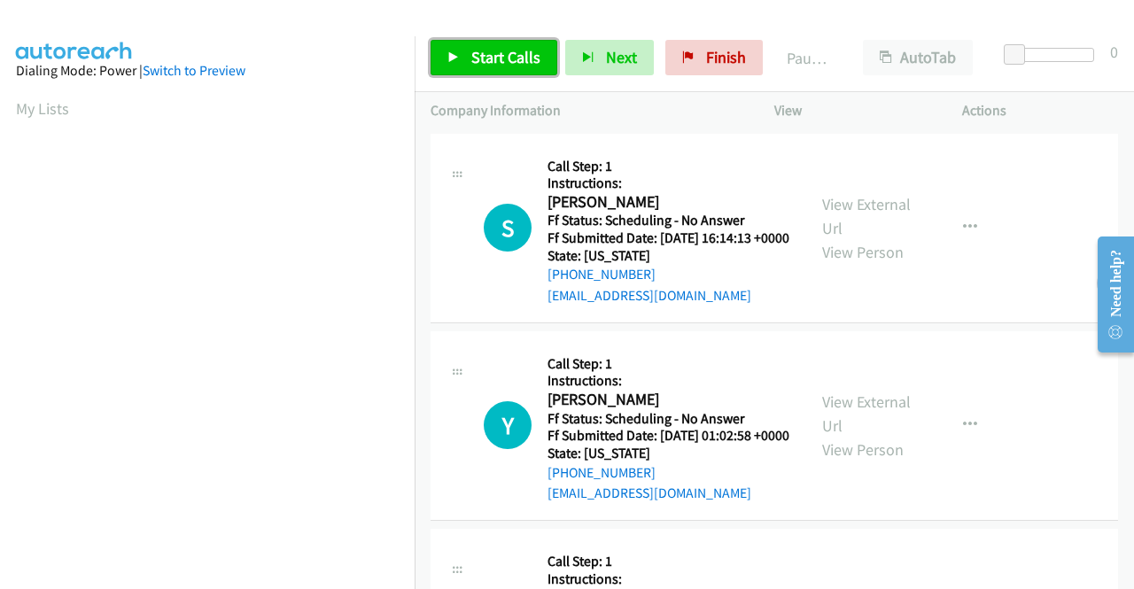
click at [505, 68] on link "Start Calls" at bounding box center [493, 57] width 127 height 35
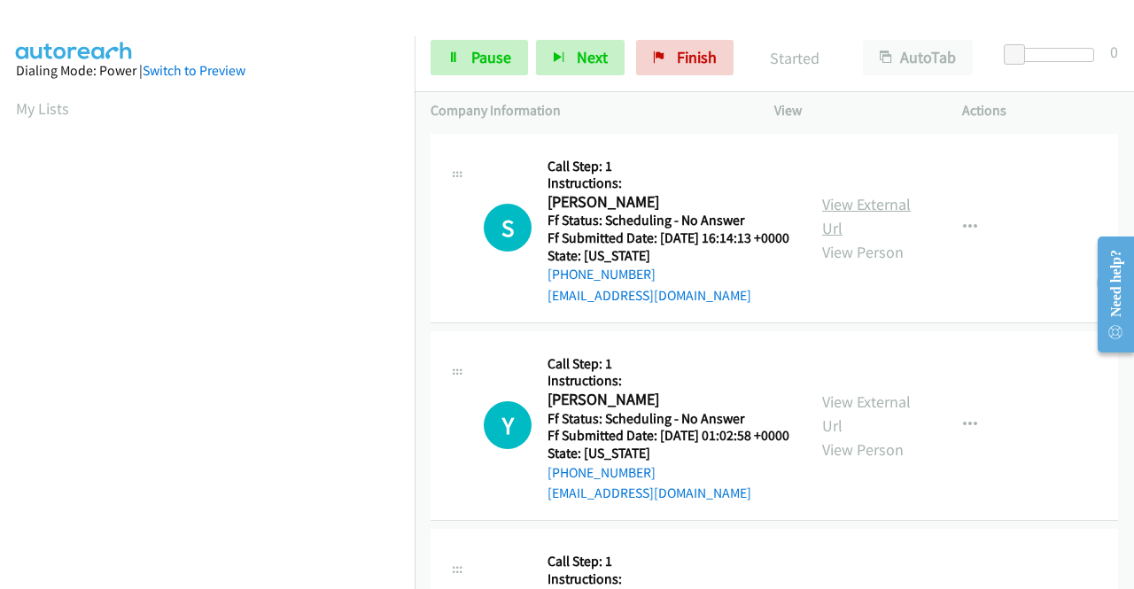
click at [840, 213] on link "View External Url" at bounding box center [866, 216] width 89 height 44
click at [864, 427] on link "View External Url" at bounding box center [866, 413] width 89 height 44
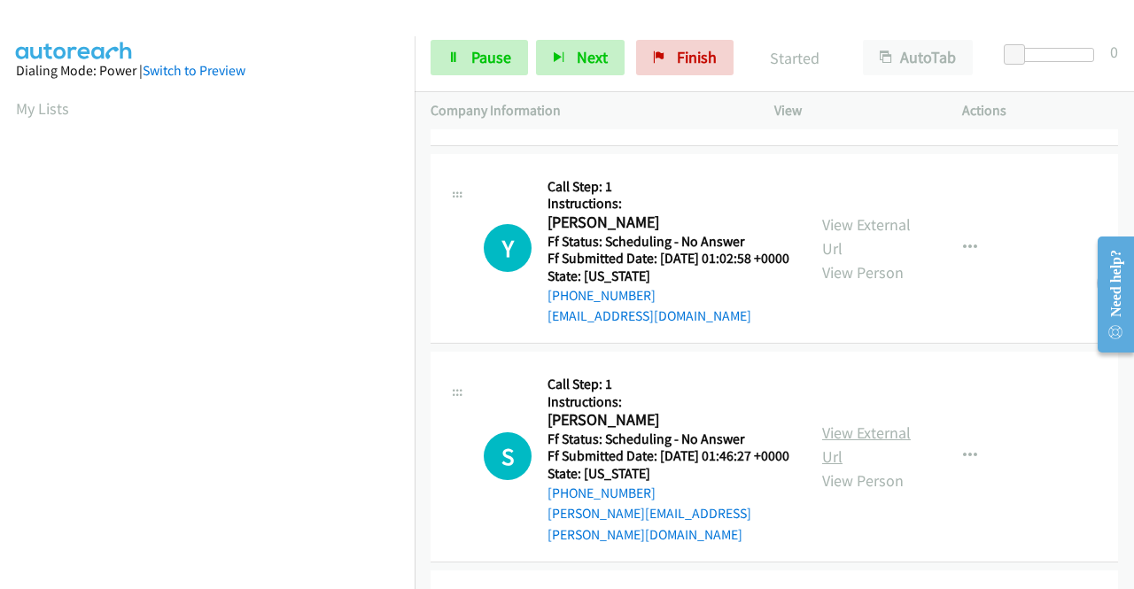
click at [888, 467] on link "View External Url" at bounding box center [866, 444] width 89 height 44
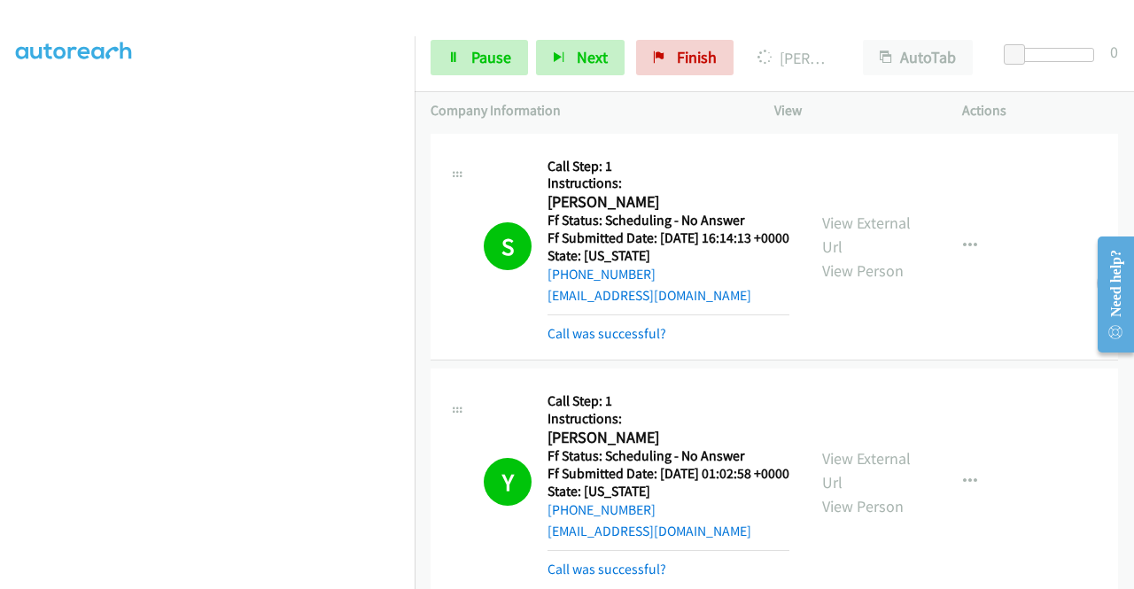
scroll to position [0, 0]
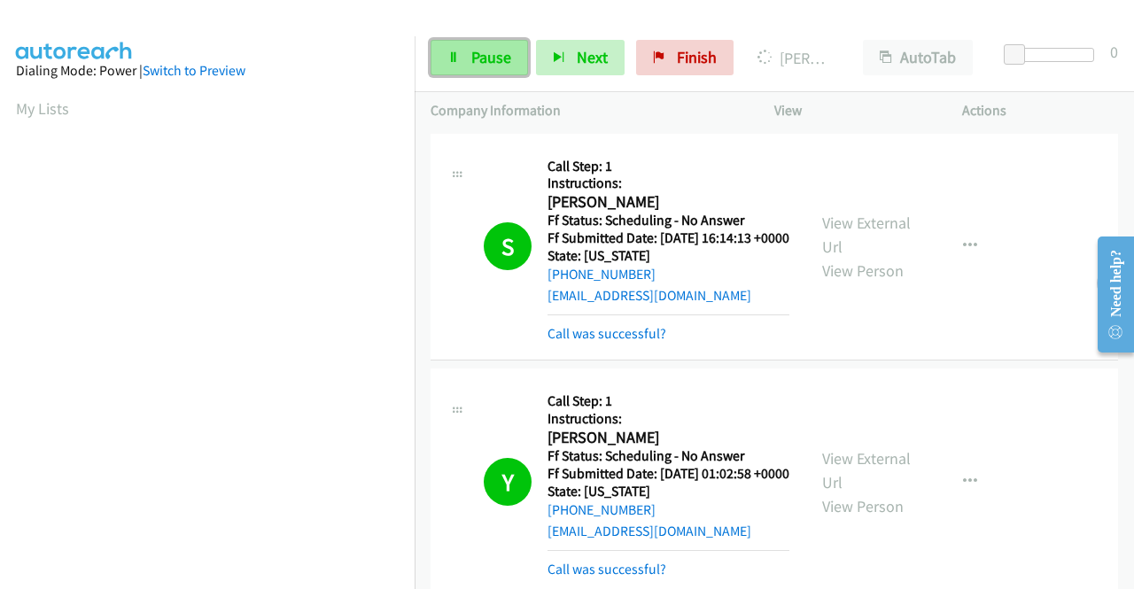
click at [479, 54] on span "Pause" at bounding box center [491, 57] width 40 height 20
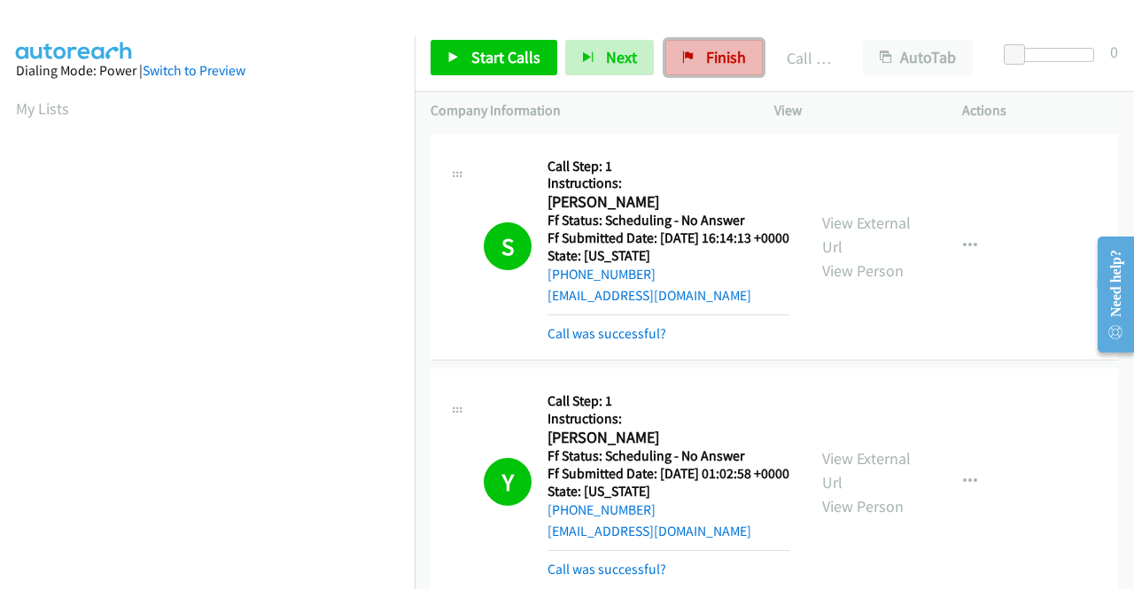
click at [707, 63] on span "Finish" at bounding box center [726, 57] width 40 height 20
click at [706, 50] on span "Finish" at bounding box center [726, 57] width 40 height 20
